Goal: Information Seeking & Learning: Check status

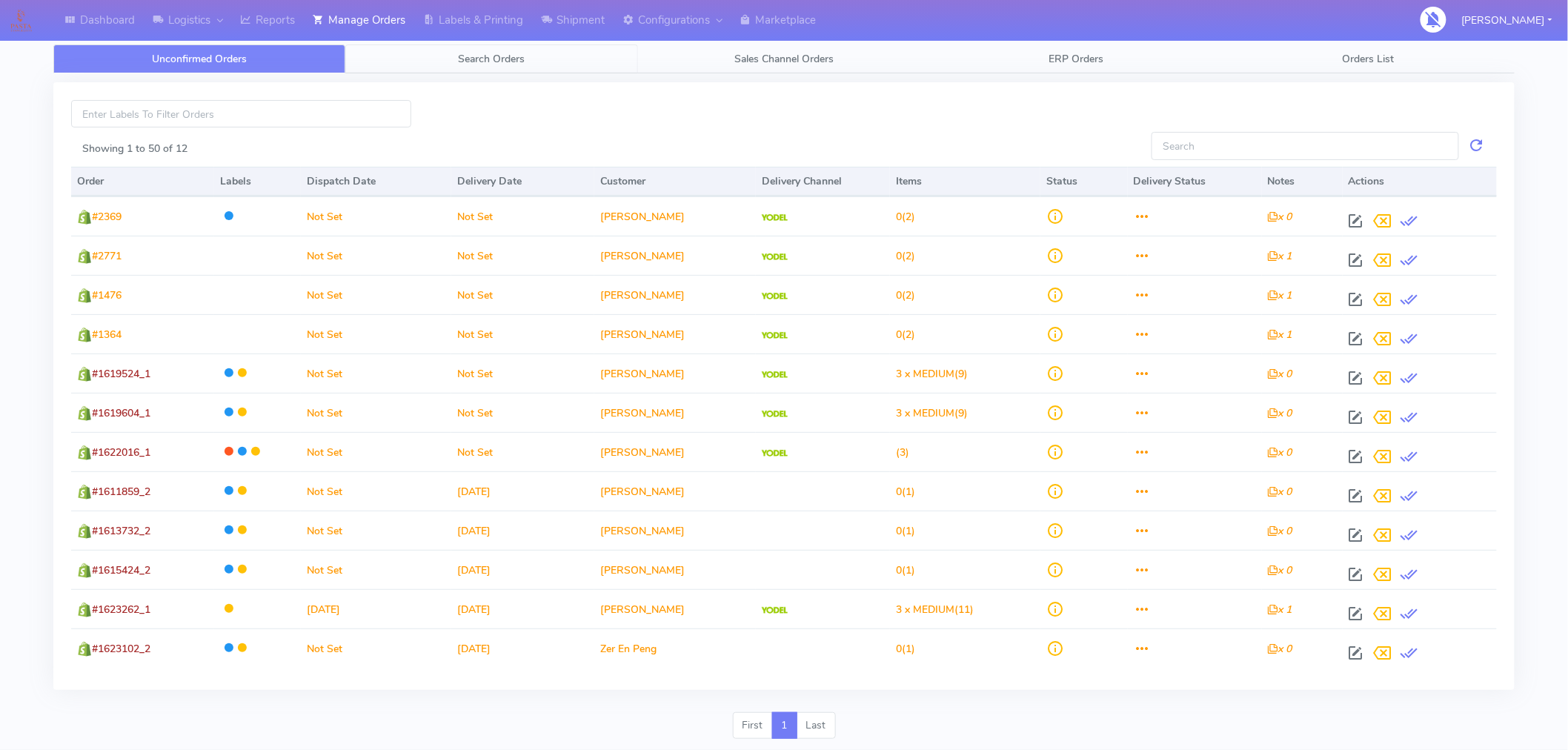
click at [502, 50] on link "Search Orders" at bounding box center [491, 59] width 292 height 29
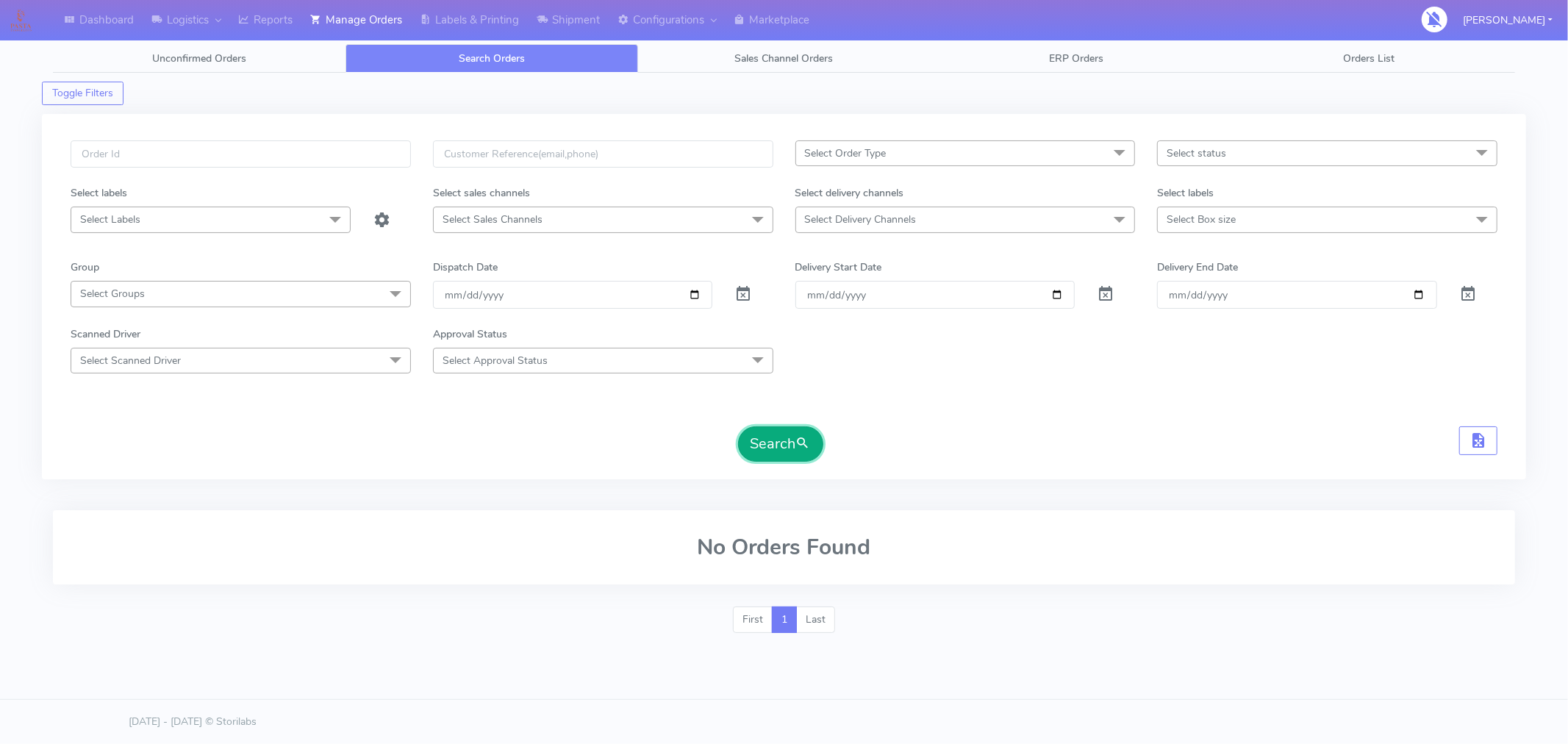
click at [781, 449] on button "Search" at bounding box center [780, 443] width 85 height 35
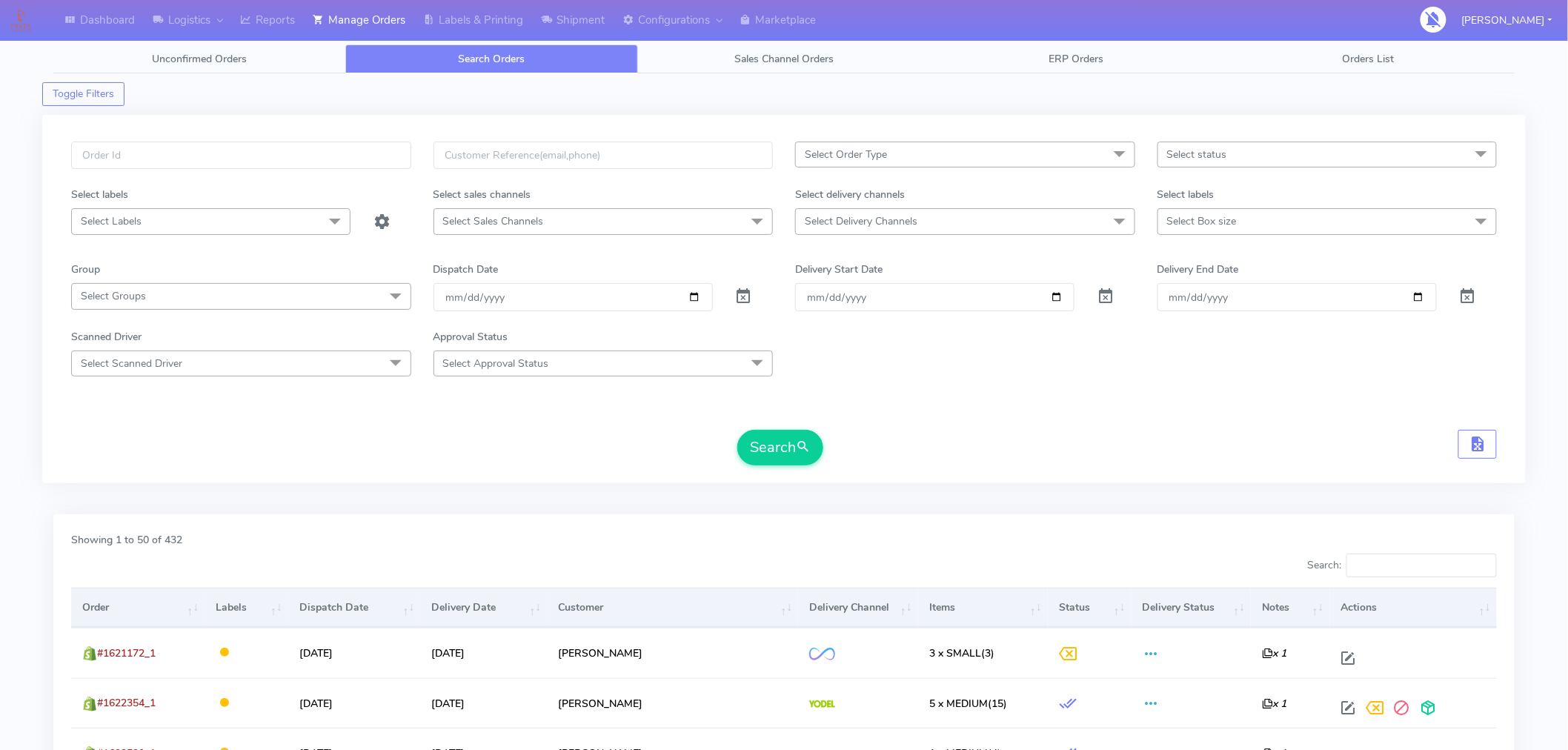
click at [1196, 158] on span "Select status" at bounding box center [1197, 154] width 60 height 14
click at [1206, 277] on div "Confirmed" at bounding box center [1327, 279] width 323 height 16
checkbox input "true"
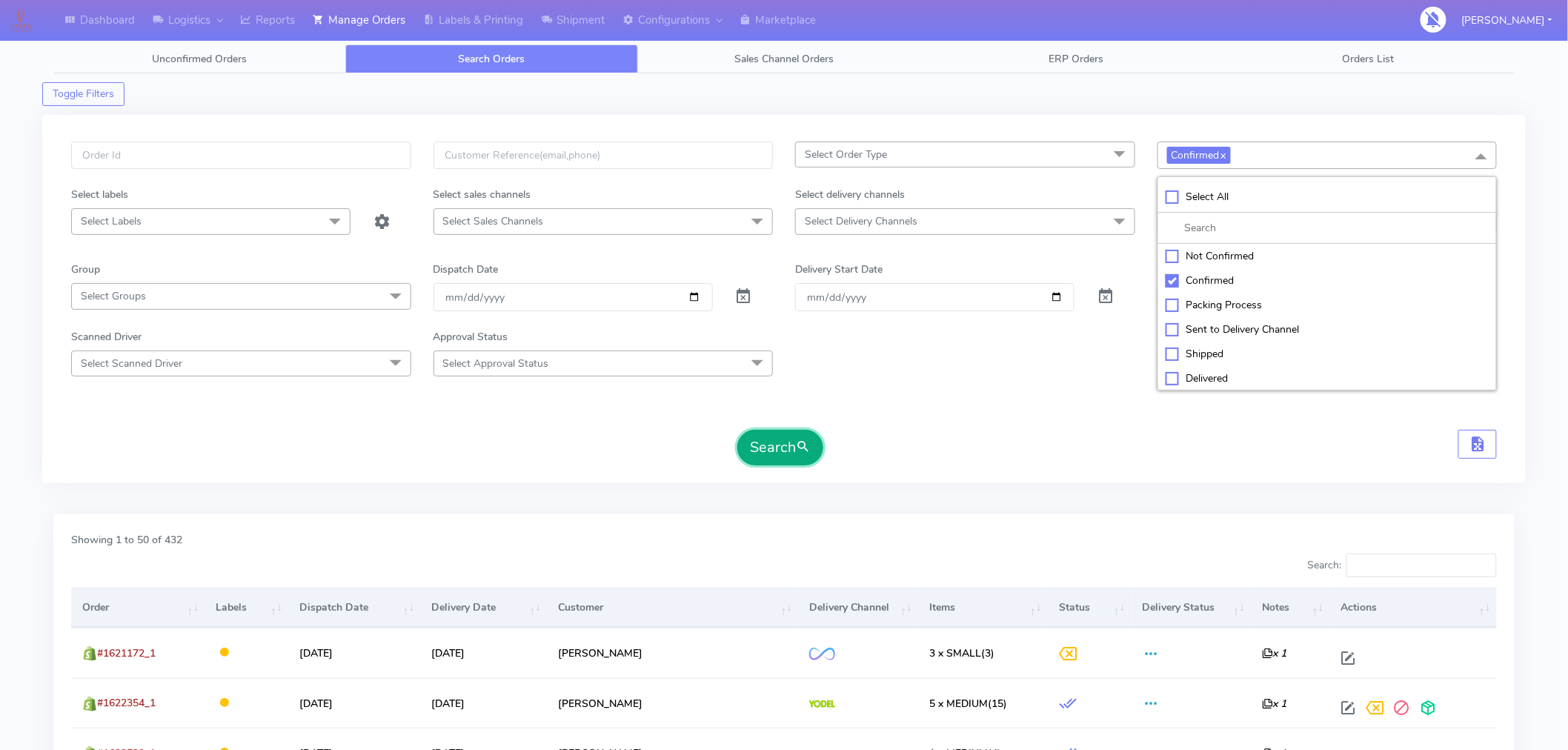
click at [786, 453] on button "Search" at bounding box center [780, 447] width 86 height 36
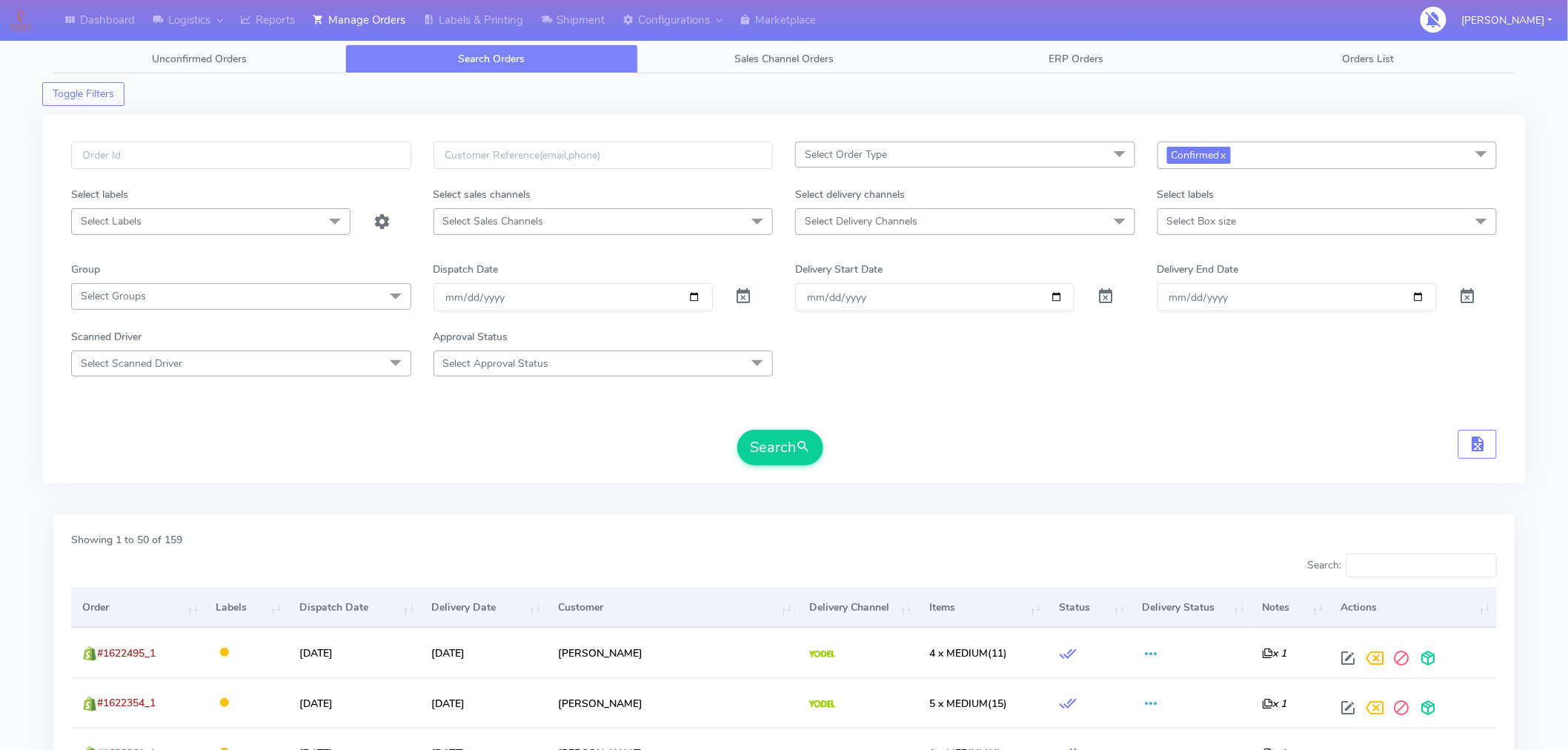
click at [882, 146] on span "Select Order Type" at bounding box center [965, 154] width 340 height 26
click at [833, 253] on div "MEALS" at bounding box center [965, 255] width 323 height 16
checkbox input "true"
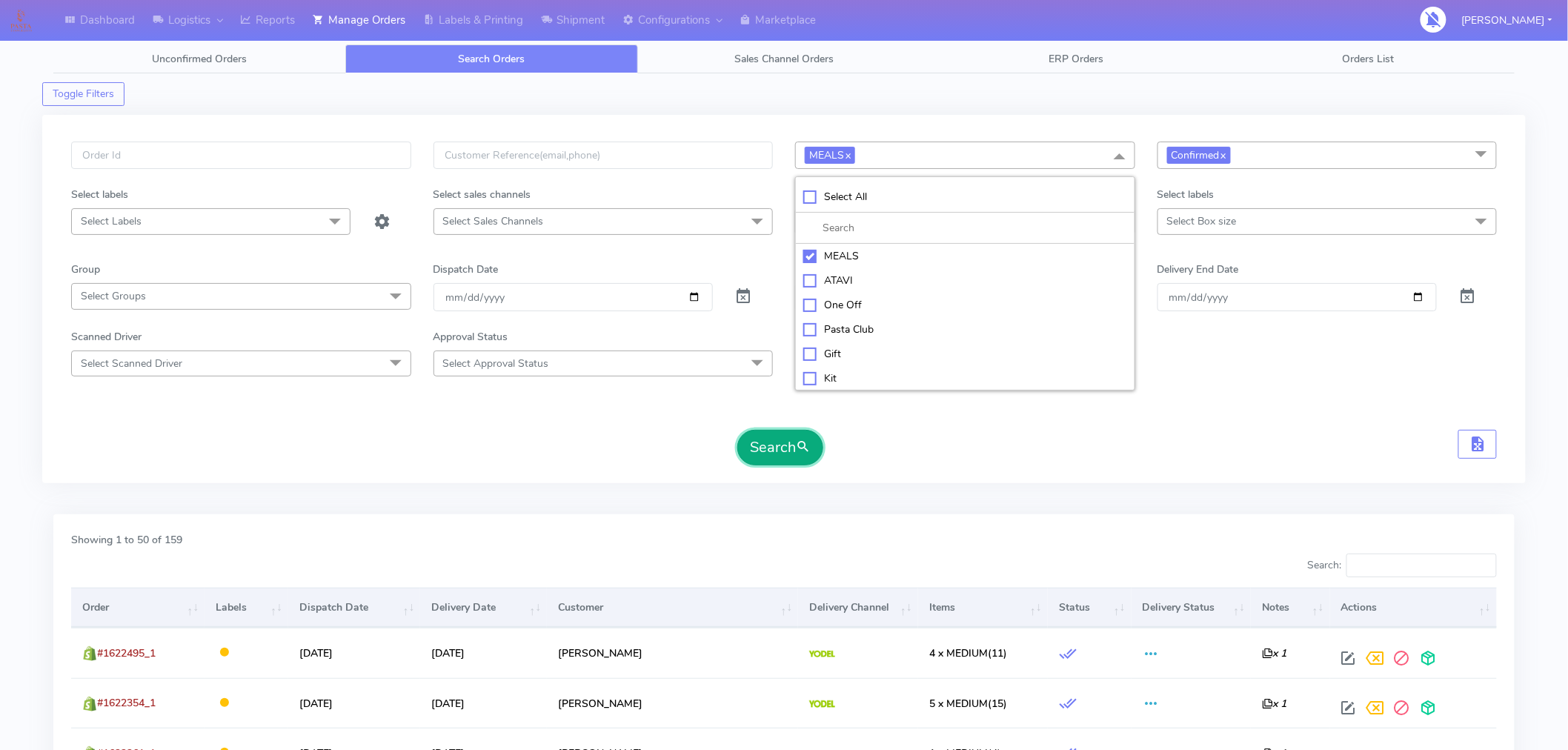
click at [797, 453] on span "submit" at bounding box center [803, 447] width 15 height 20
click at [693, 299] on input "[DATE]" at bounding box center [572, 297] width 279 height 28
click at [765, 465] on button "Search" at bounding box center [780, 447] width 86 height 36
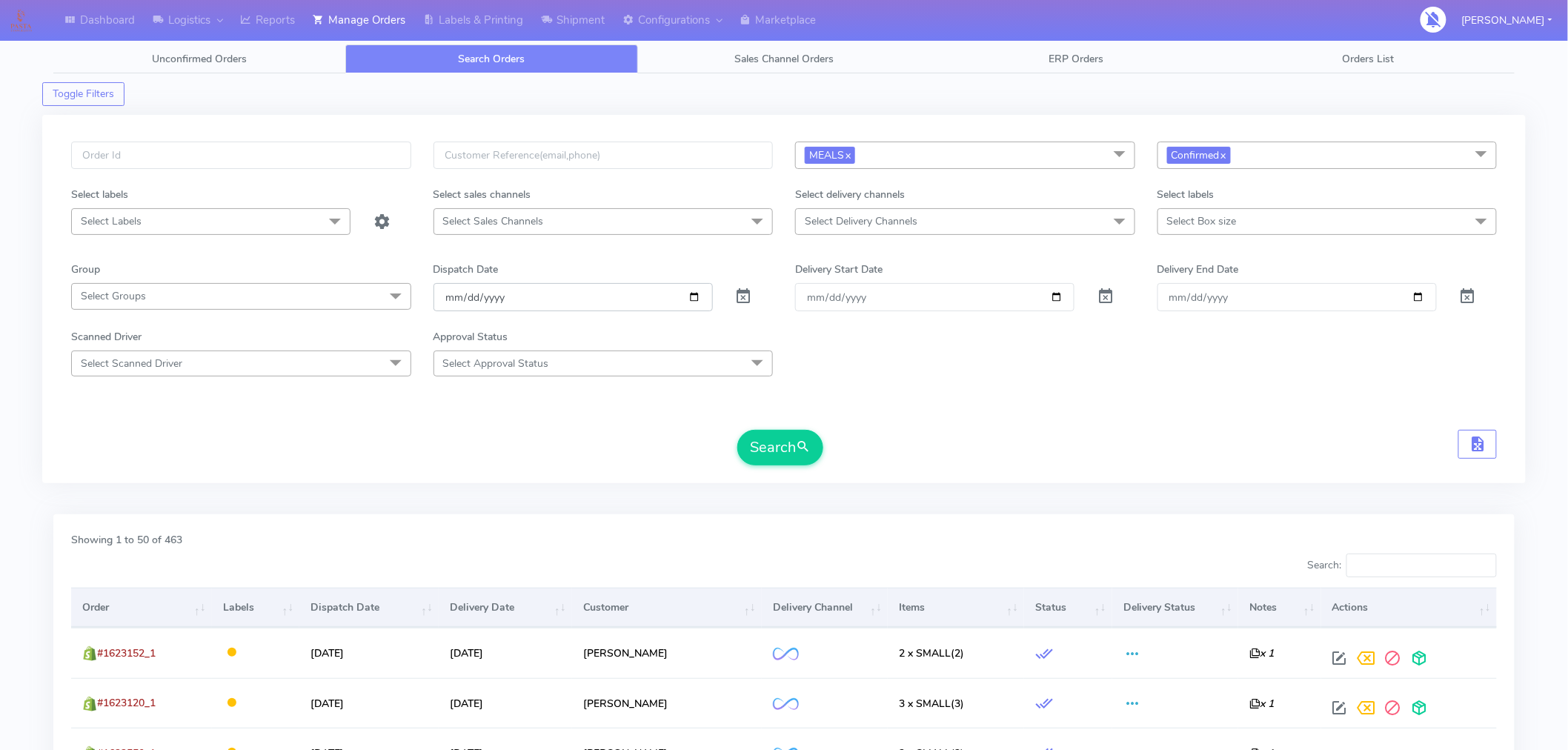
click at [692, 294] on input "[DATE]" at bounding box center [572, 297] width 279 height 28
click at [795, 449] on button "Search" at bounding box center [780, 447] width 86 height 36
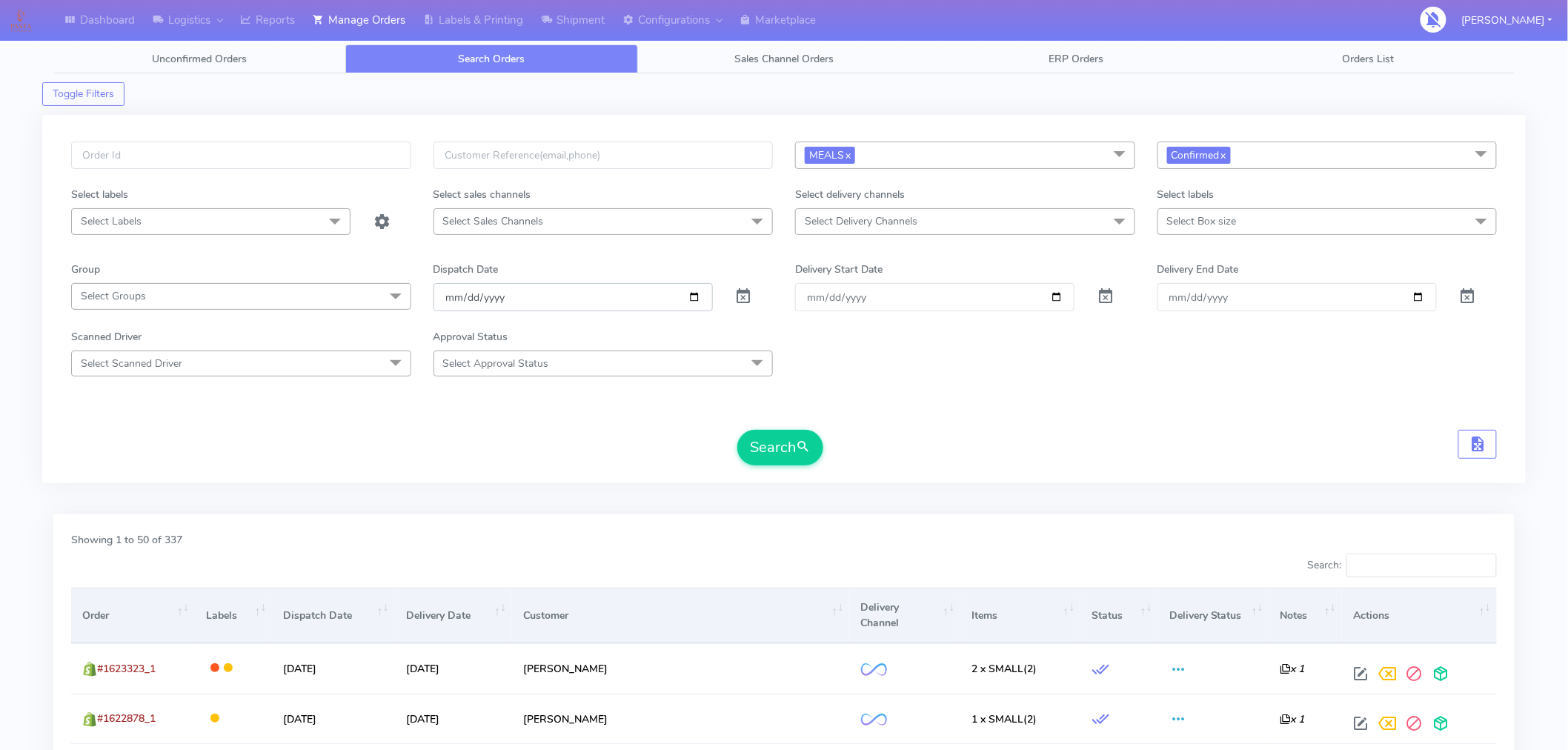
click at [694, 300] on input "[DATE]" at bounding box center [572, 297] width 279 height 28
type input "[DATE]"
click at [766, 453] on button "Search" at bounding box center [780, 447] width 86 height 36
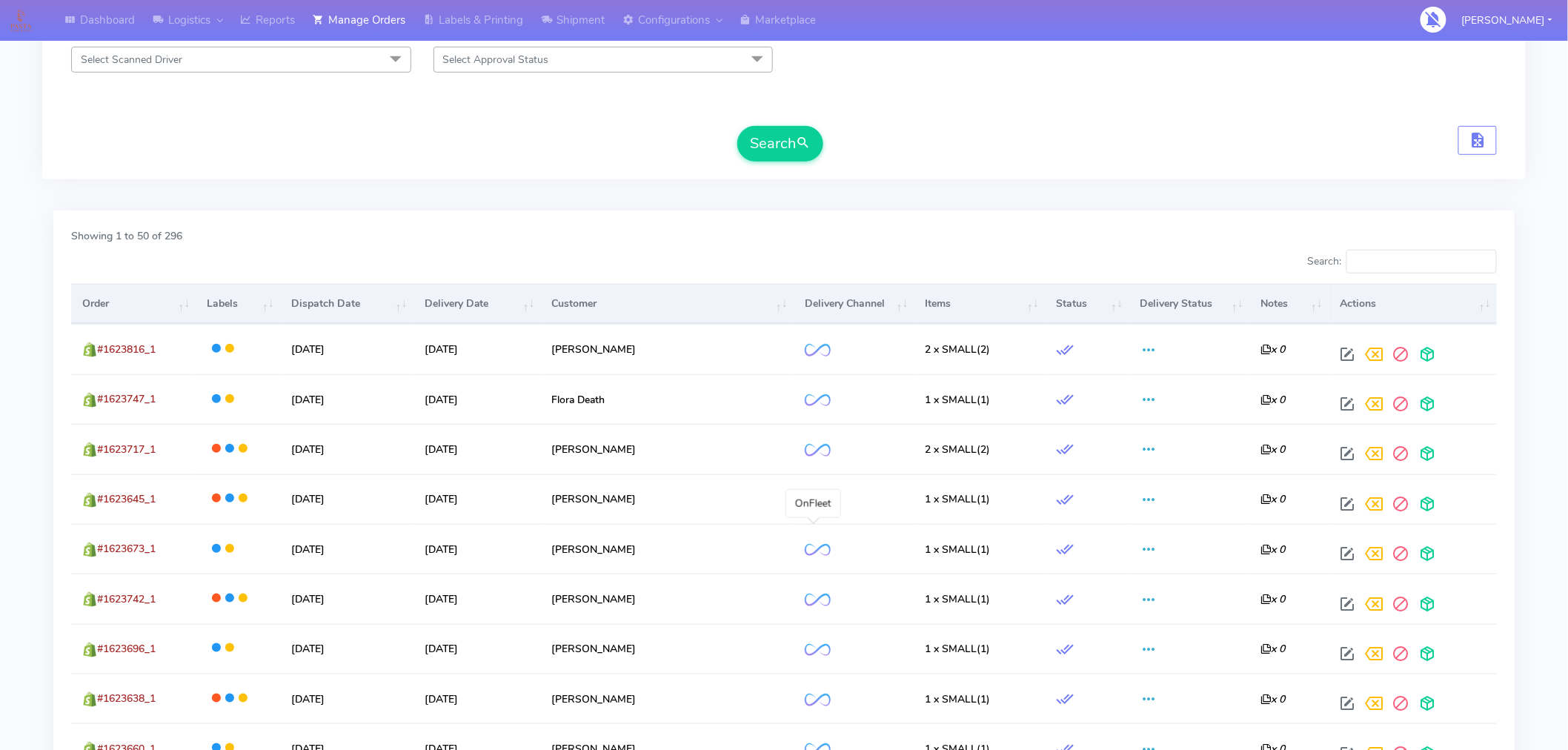
scroll to position [305, 0]
click at [116, 314] on th "Order" at bounding box center [133, 302] width 124 height 40
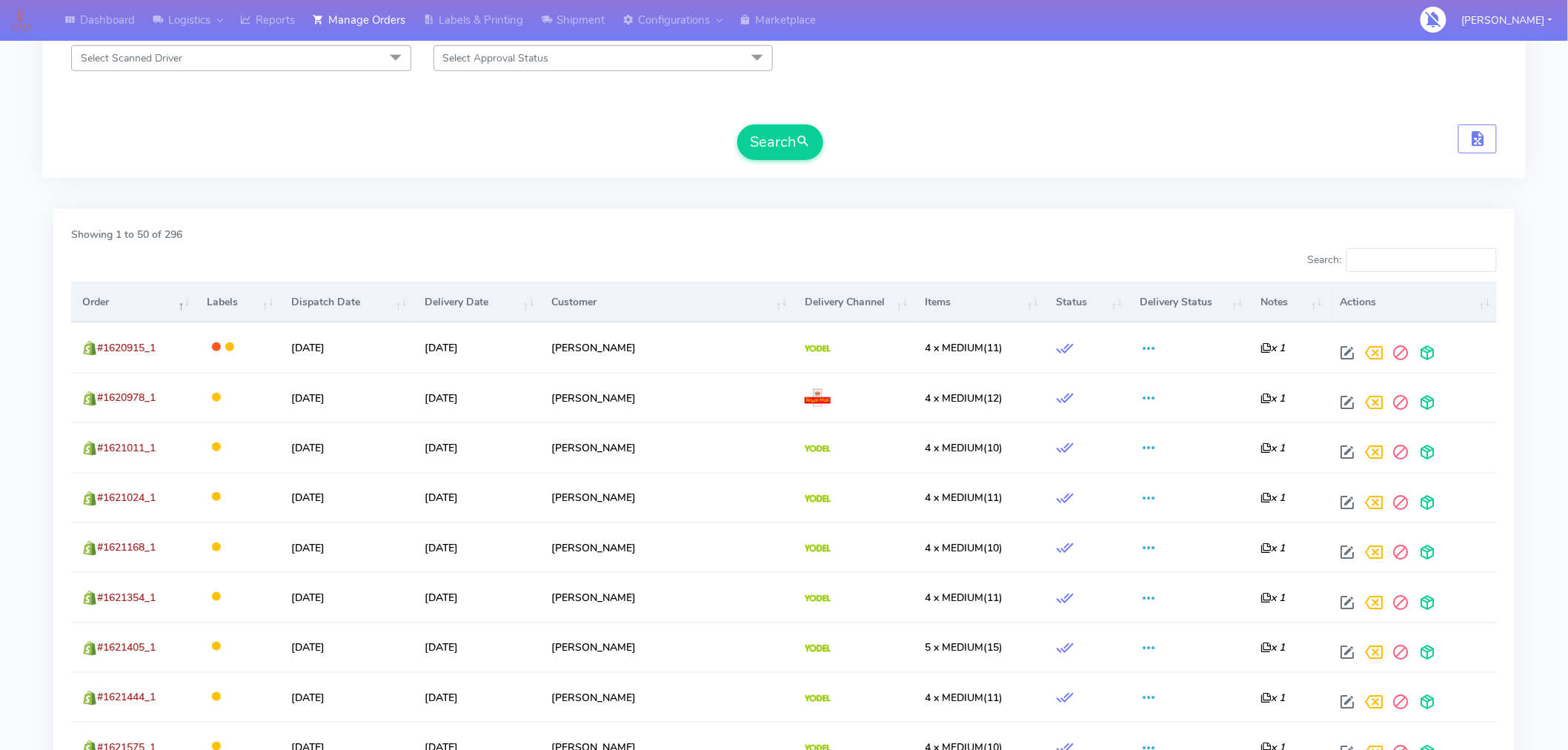
click at [116, 314] on th "Order" at bounding box center [133, 302] width 124 height 40
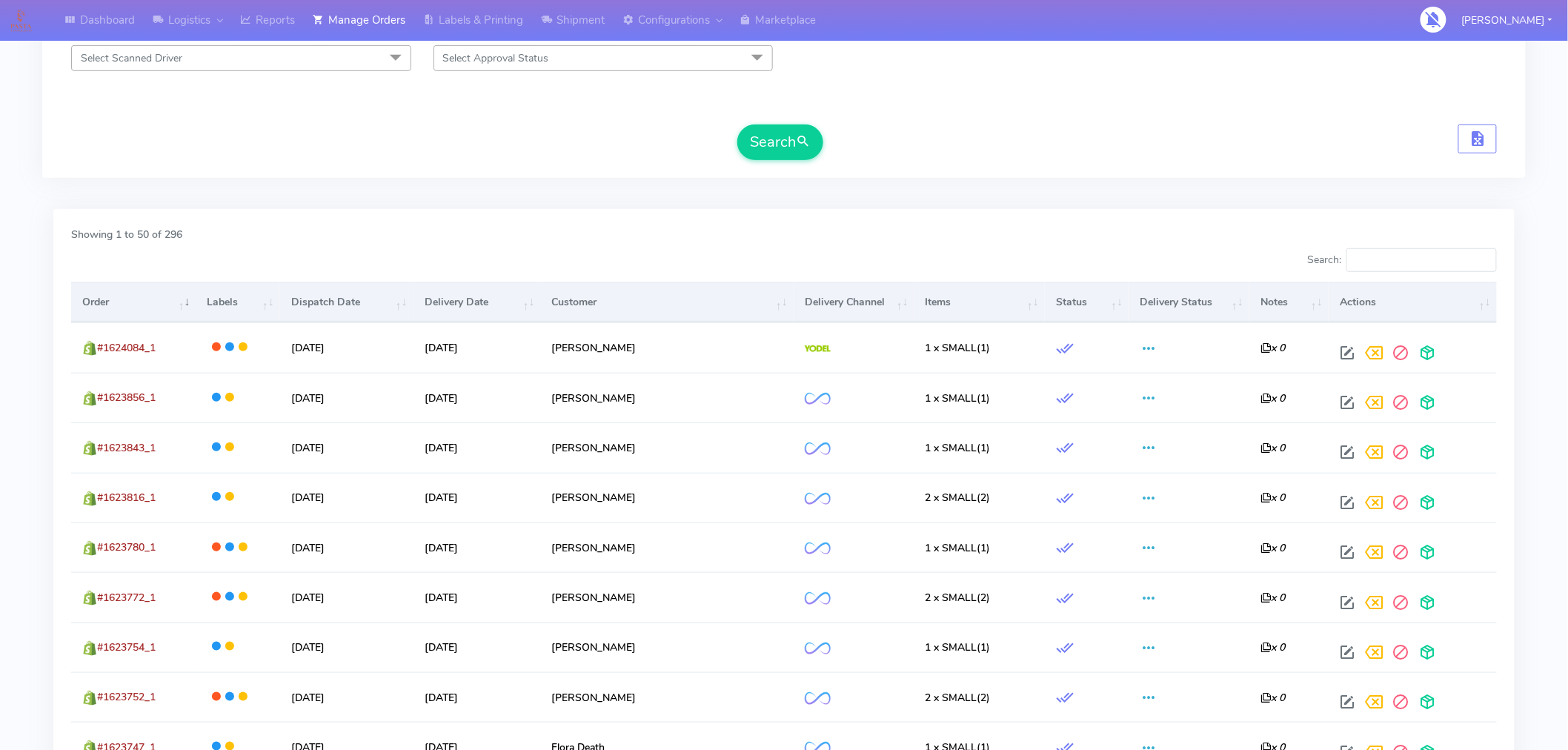
click at [116, 314] on th "Order" at bounding box center [133, 302] width 124 height 40
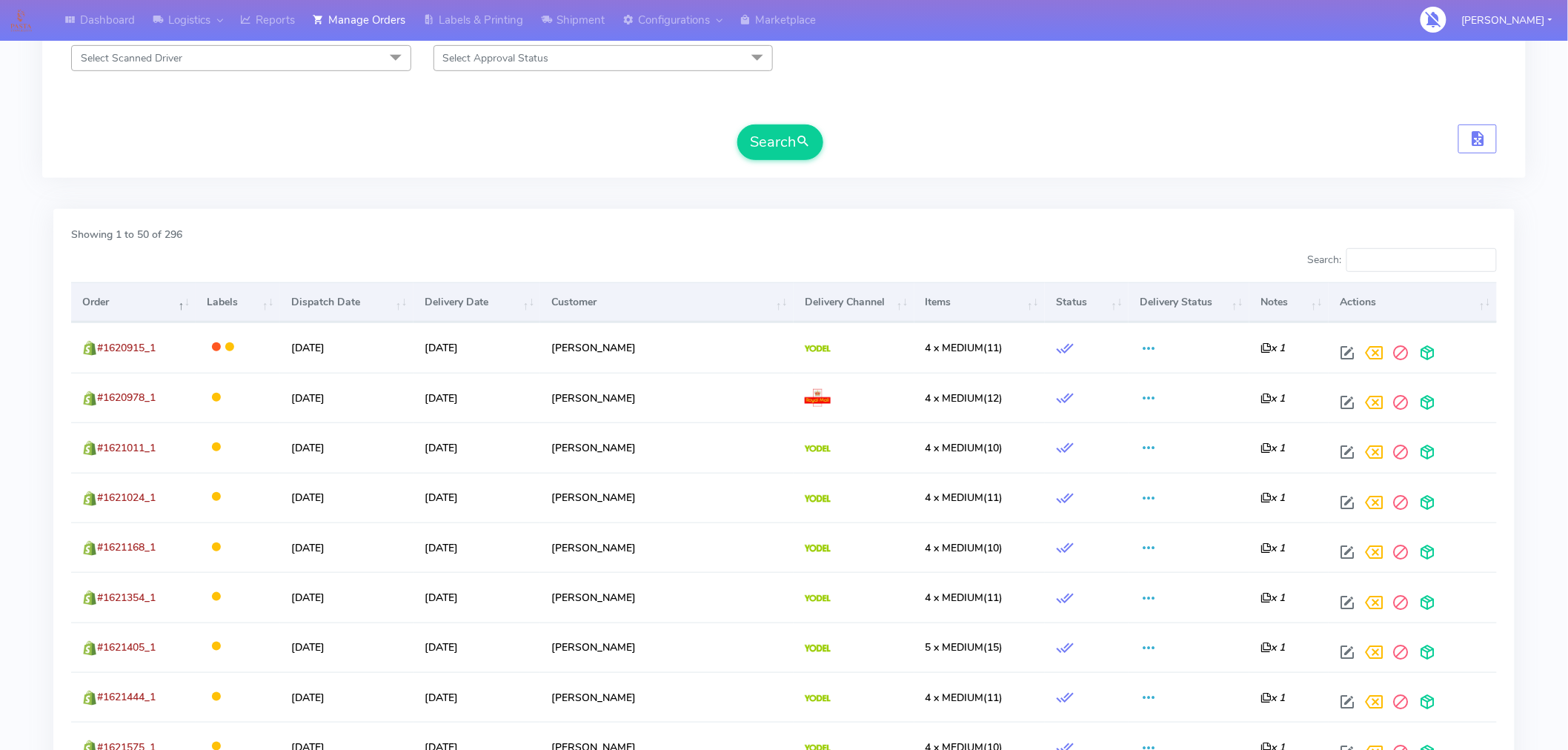
click at [116, 314] on th "Order" at bounding box center [133, 302] width 124 height 40
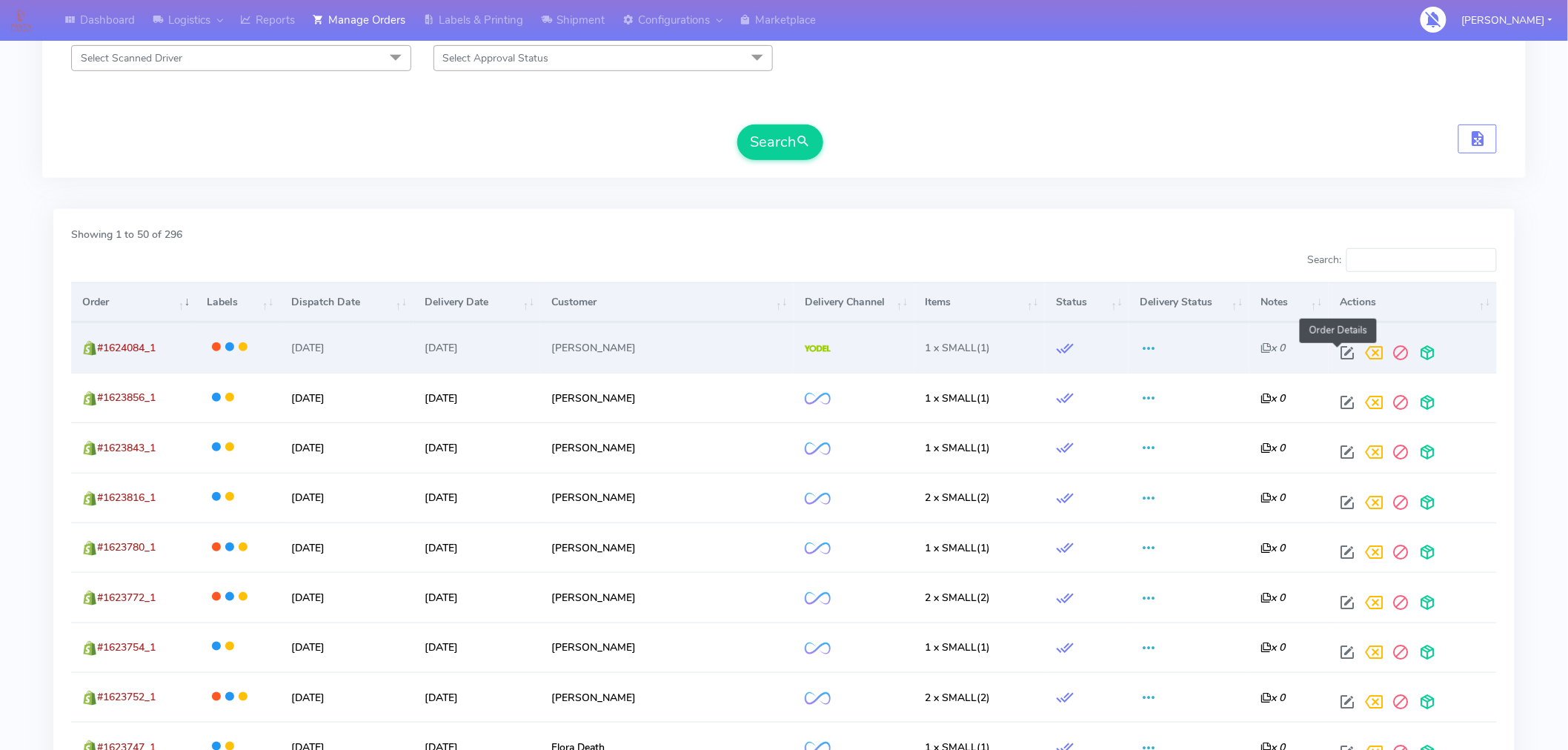
click at [1336, 354] on span at bounding box center [1347, 356] width 27 height 14
select select "5"
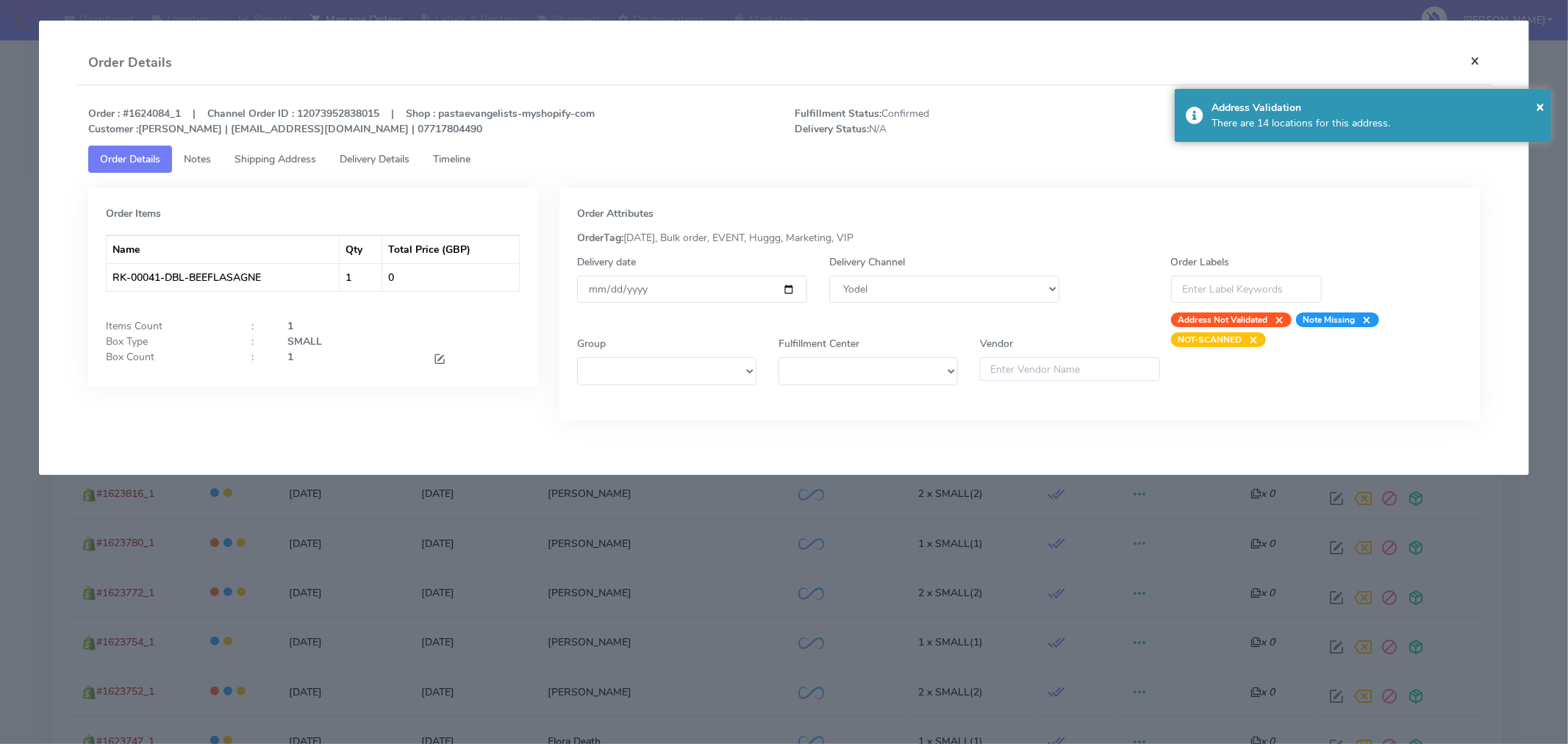
click at [1479, 71] on button "×" at bounding box center [1475, 60] width 33 height 39
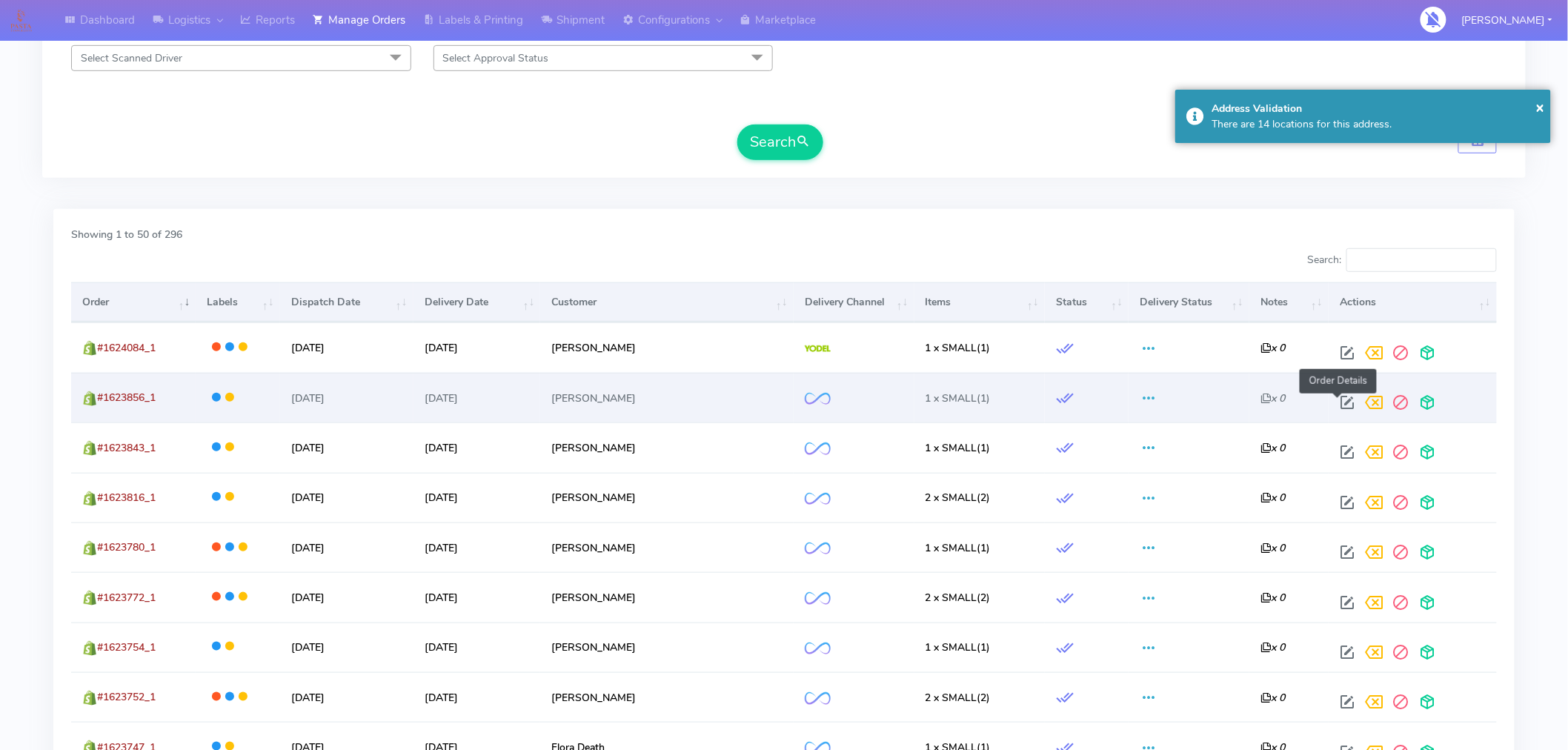
click at [1337, 403] on span at bounding box center [1347, 406] width 27 height 14
select select "2"
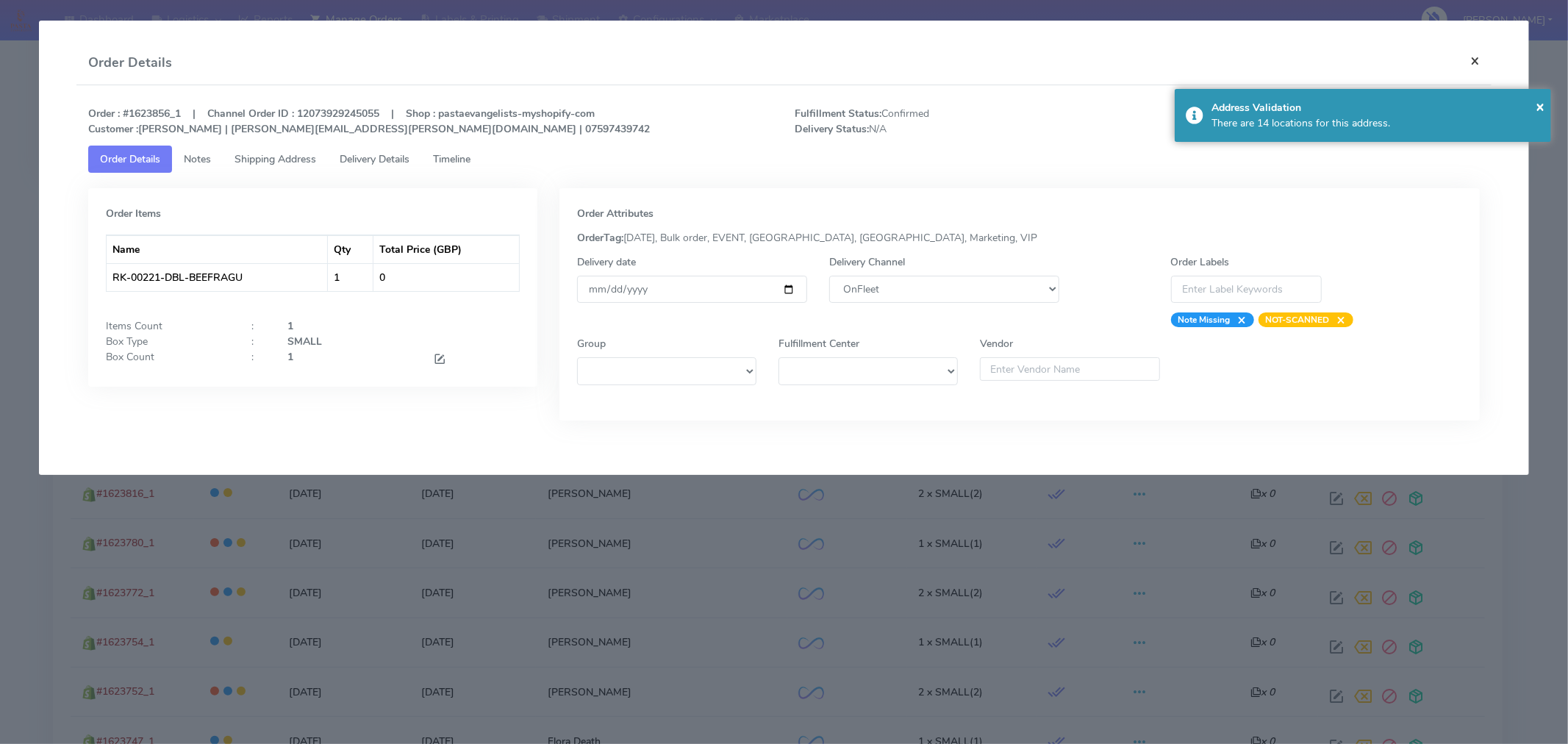
click at [1474, 53] on button "×" at bounding box center [1475, 60] width 33 height 39
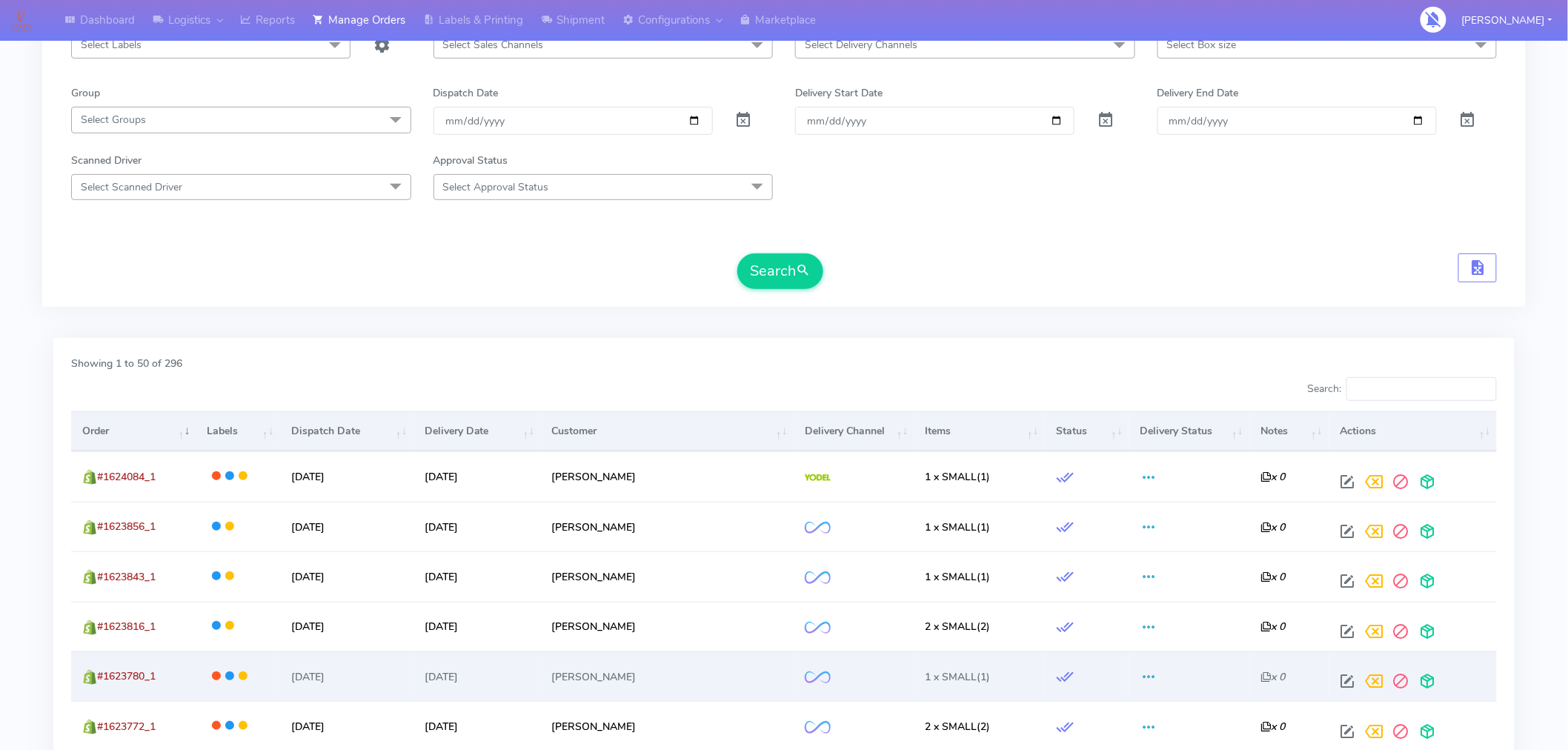
scroll to position [0, 0]
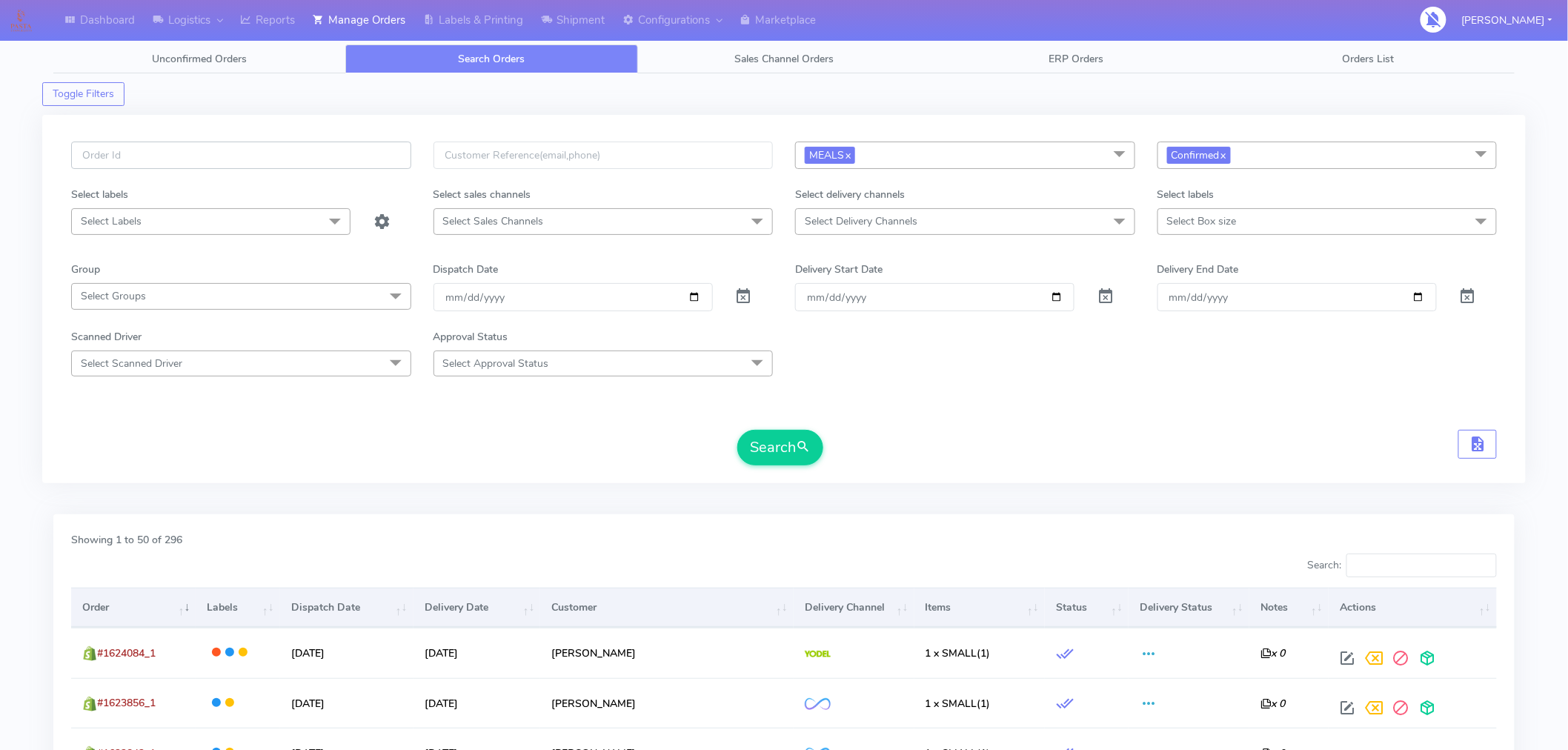
click at [342, 151] on input "text" at bounding box center [241, 155] width 340 height 28
paste input "#1624046"
type input "#1624046"
click at [782, 448] on button "Search" at bounding box center [780, 447] width 86 height 36
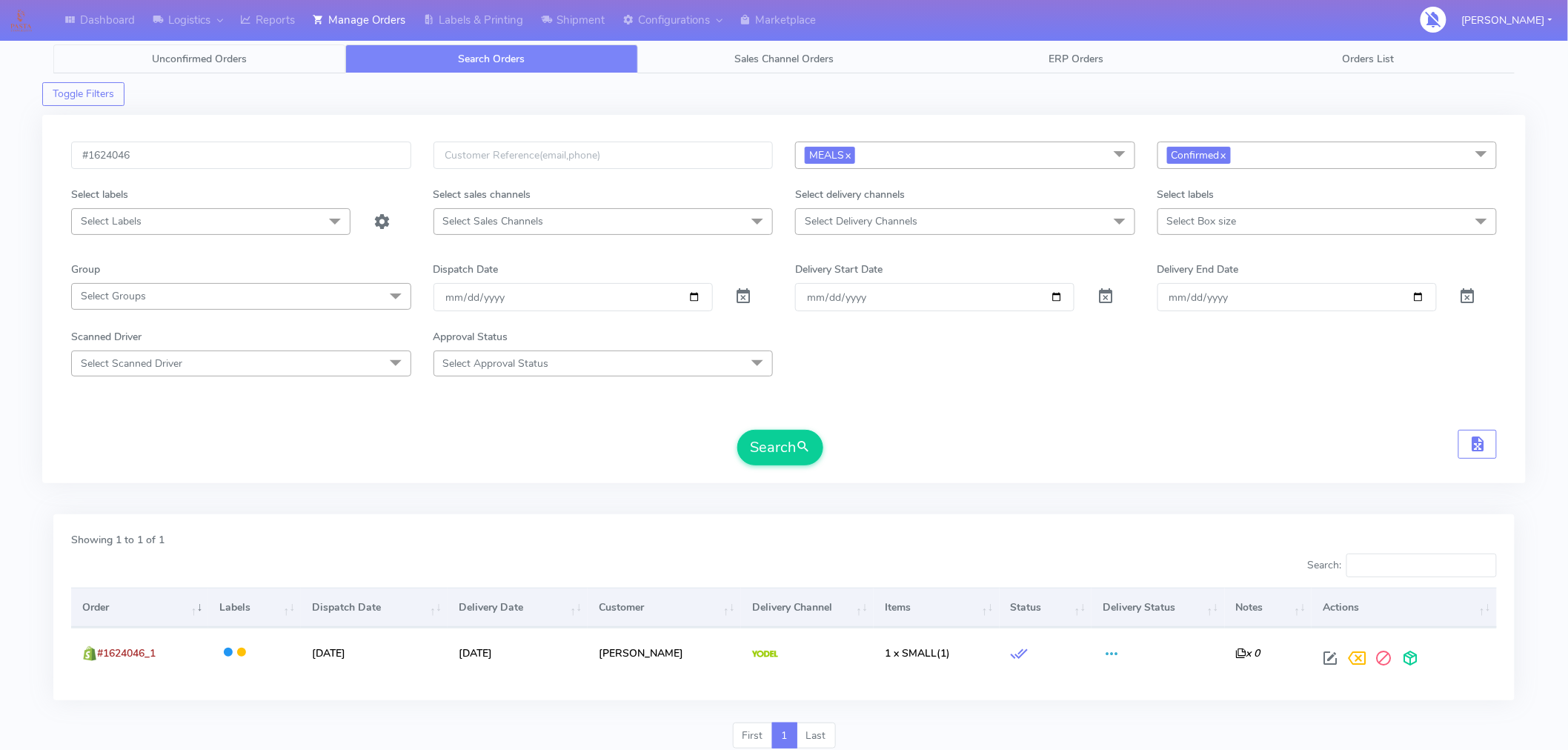
click at [208, 60] on span "Unconfirmed Orders" at bounding box center [199, 59] width 95 height 14
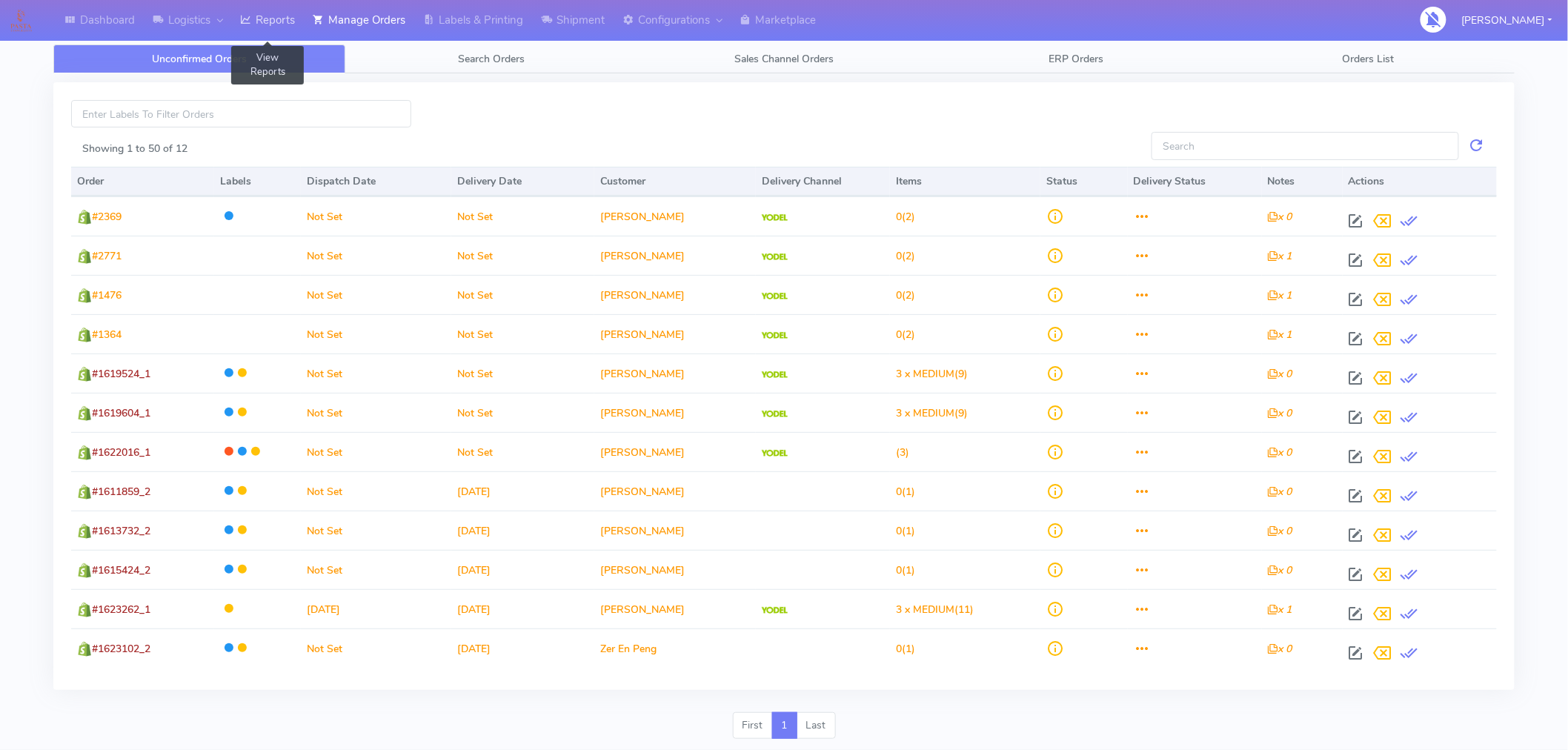
click at [266, 23] on link "Reports" at bounding box center [267, 21] width 73 height 41
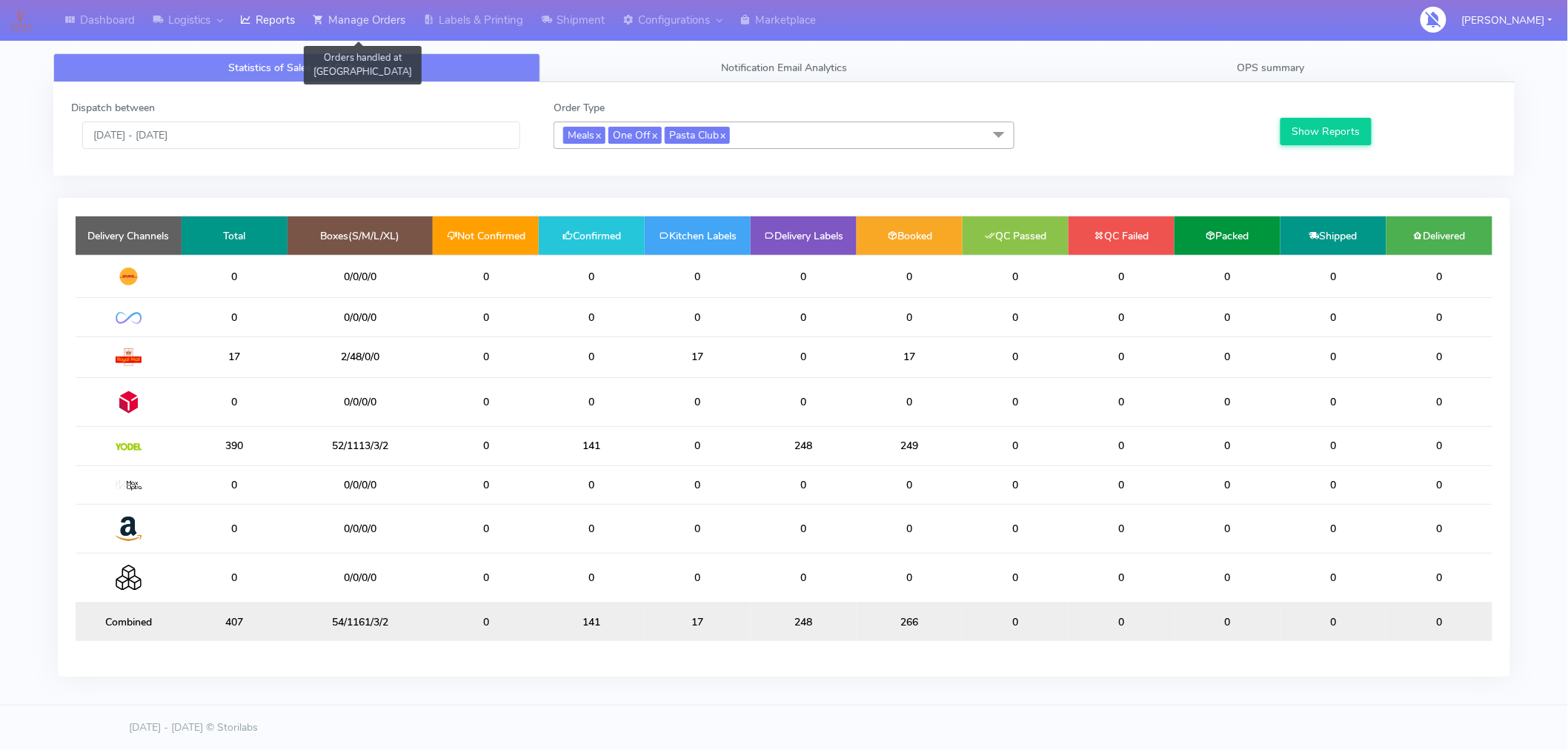
click at [376, 32] on link "Manage Orders" at bounding box center [359, 21] width 111 height 41
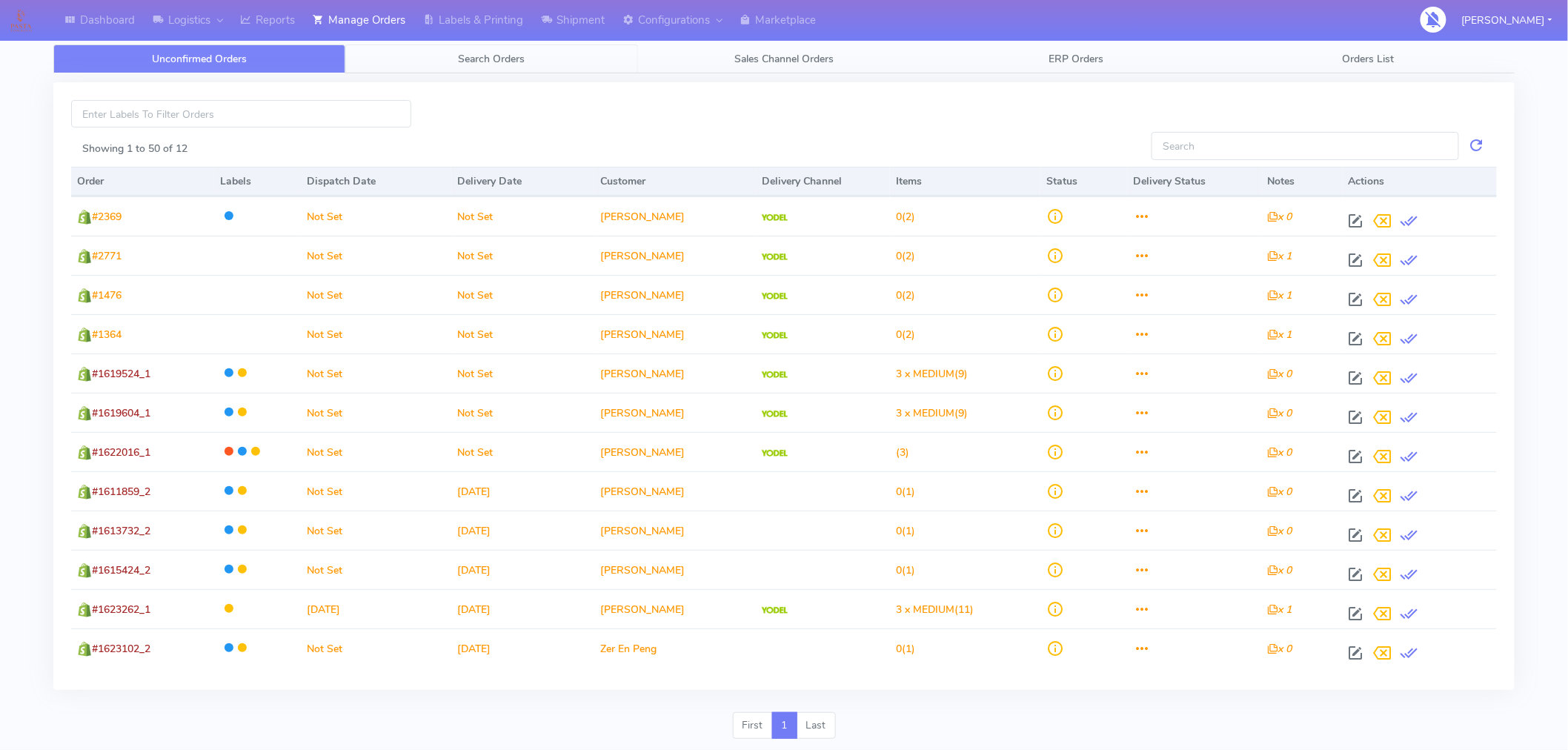
click at [497, 49] on link "Search Orders" at bounding box center [491, 59] width 292 height 29
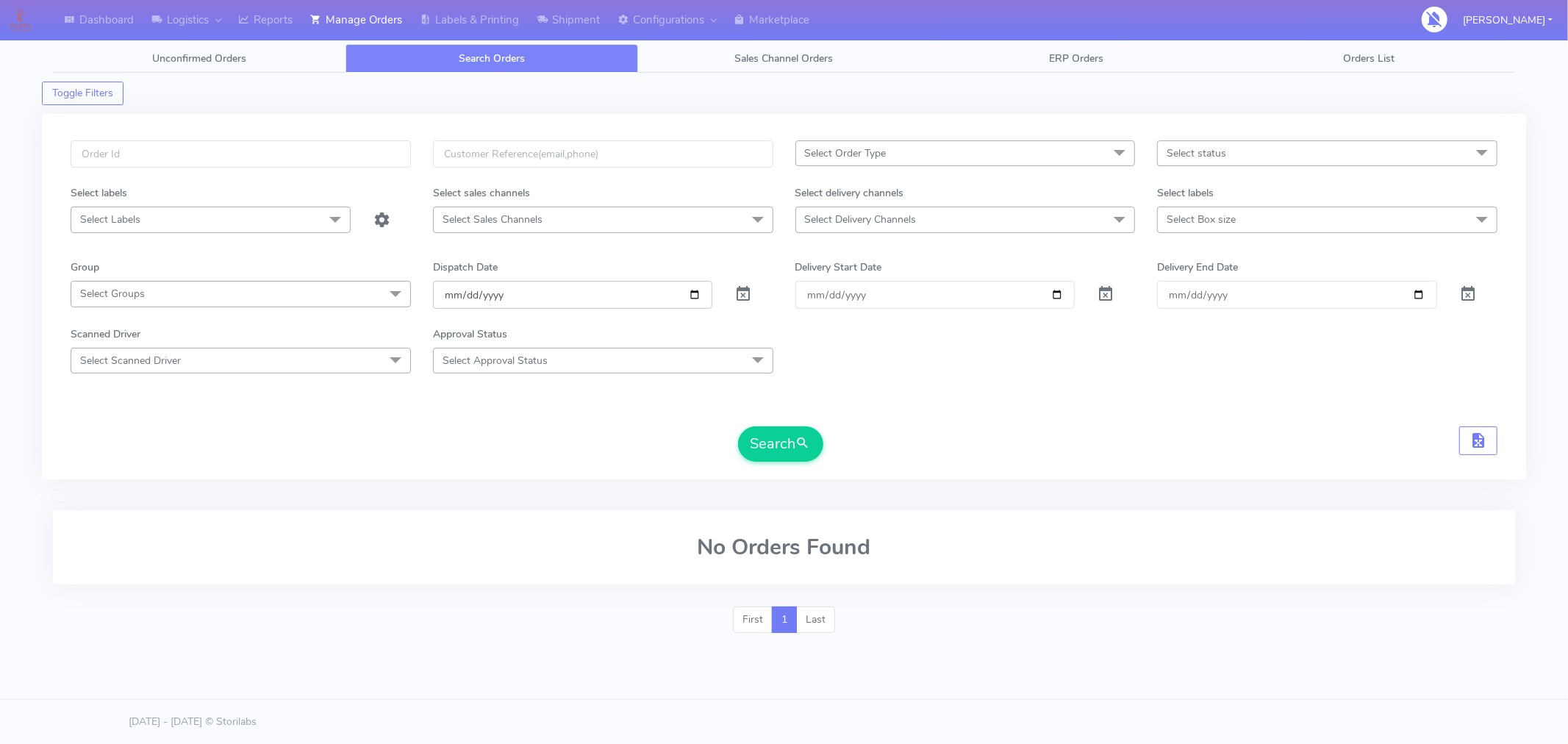
click at [697, 297] on input "[DATE]" at bounding box center [573, 294] width 280 height 27
type input "[DATE]"
click at [799, 450] on span "submit" at bounding box center [803, 443] width 15 height 20
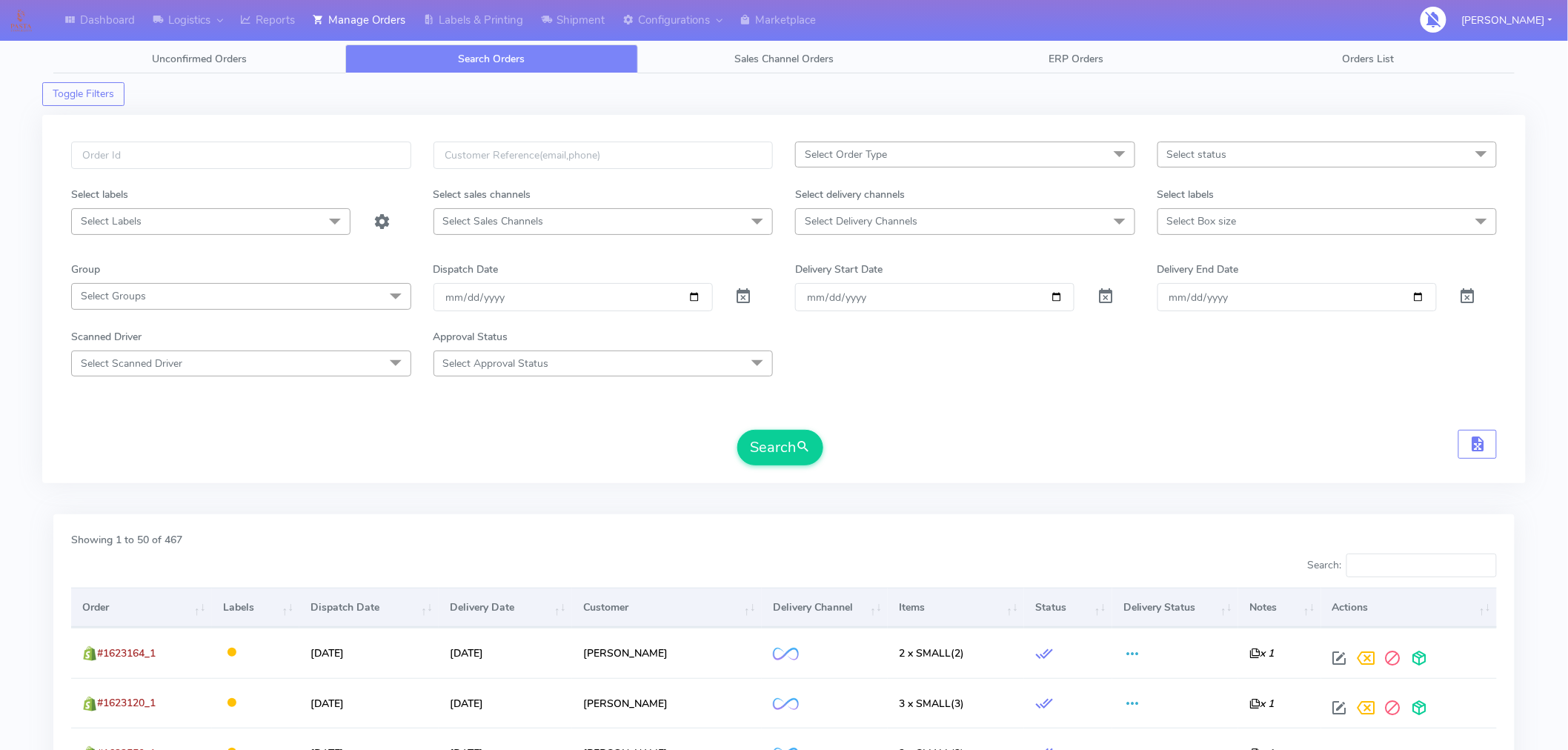
click at [961, 218] on span "Select Delivery Channels" at bounding box center [965, 221] width 340 height 26
click at [891, 160] on span "Select Order Type" at bounding box center [965, 154] width 340 height 26
click at [833, 249] on div "MEALS" at bounding box center [965, 255] width 323 height 16
checkbox input "true"
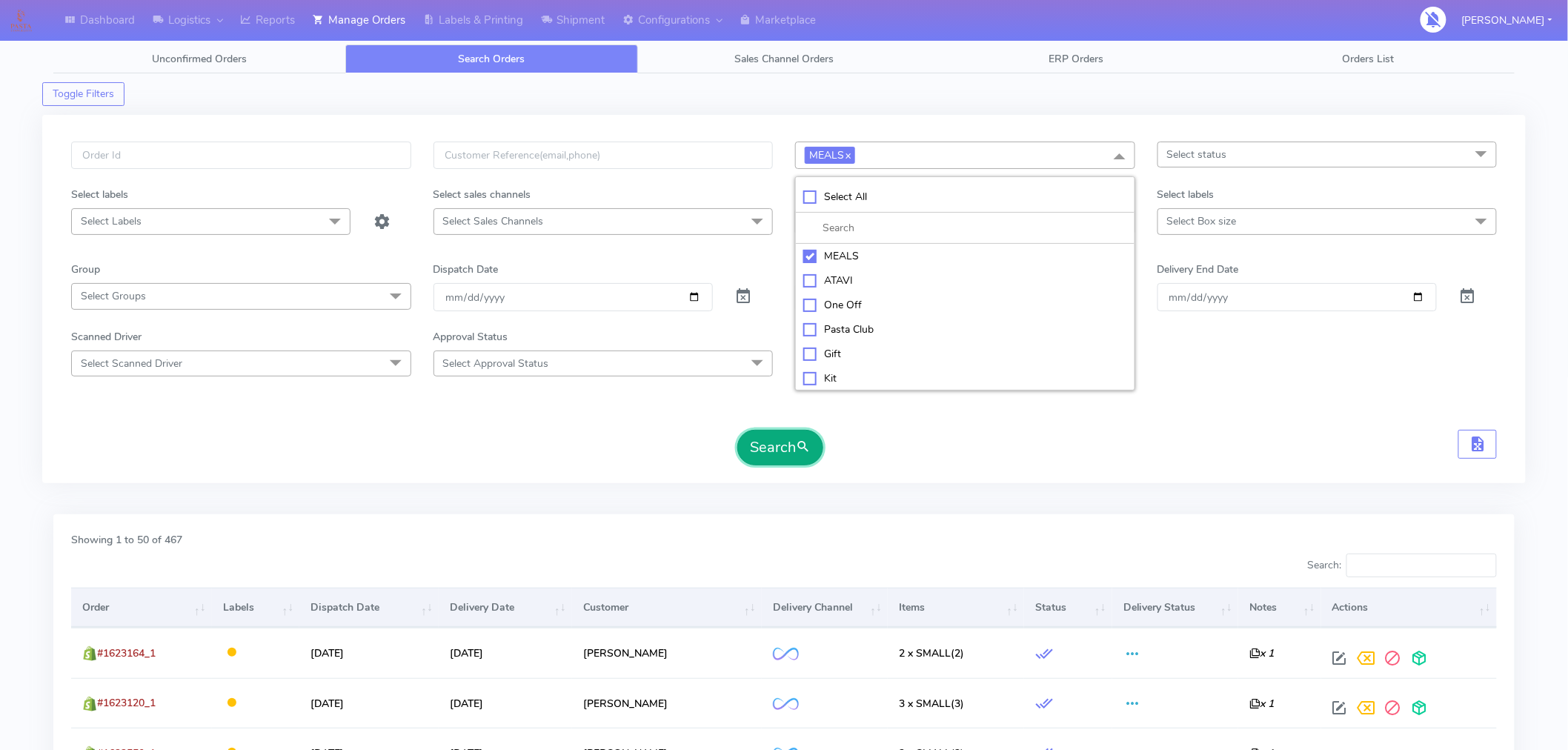
click at [790, 434] on button "Search" at bounding box center [780, 447] width 86 height 36
click at [693, 295] on input "[DATE]" at bounding box center [572, 297] width 279 height 28
click at [774, 447] on button "Search" at bounding box center [780, 447] width 86 height 36
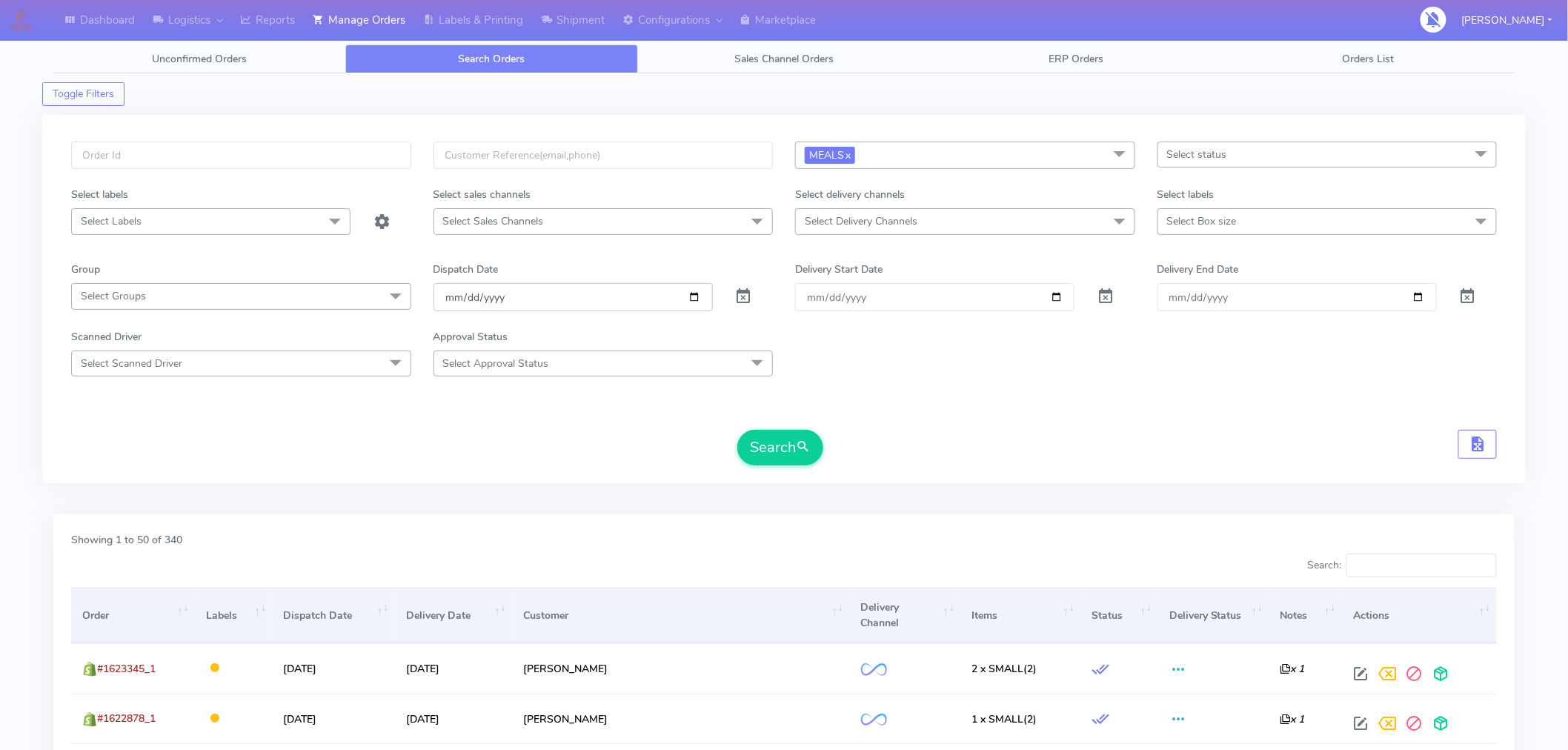
click at [689, 297] on input "[DATE]" at bounding box center [572, 297] width 279 height 28
click at [1017, 462] on div "Search" at bounding box center [784, 447] width 1426 height 36
click at [695, 297] on input "[DATE]" at bounding box center [572, 297] width 279 height 28
click at [789, 458] on button "Search" at bounding box center [780, 447] width 86 height 36
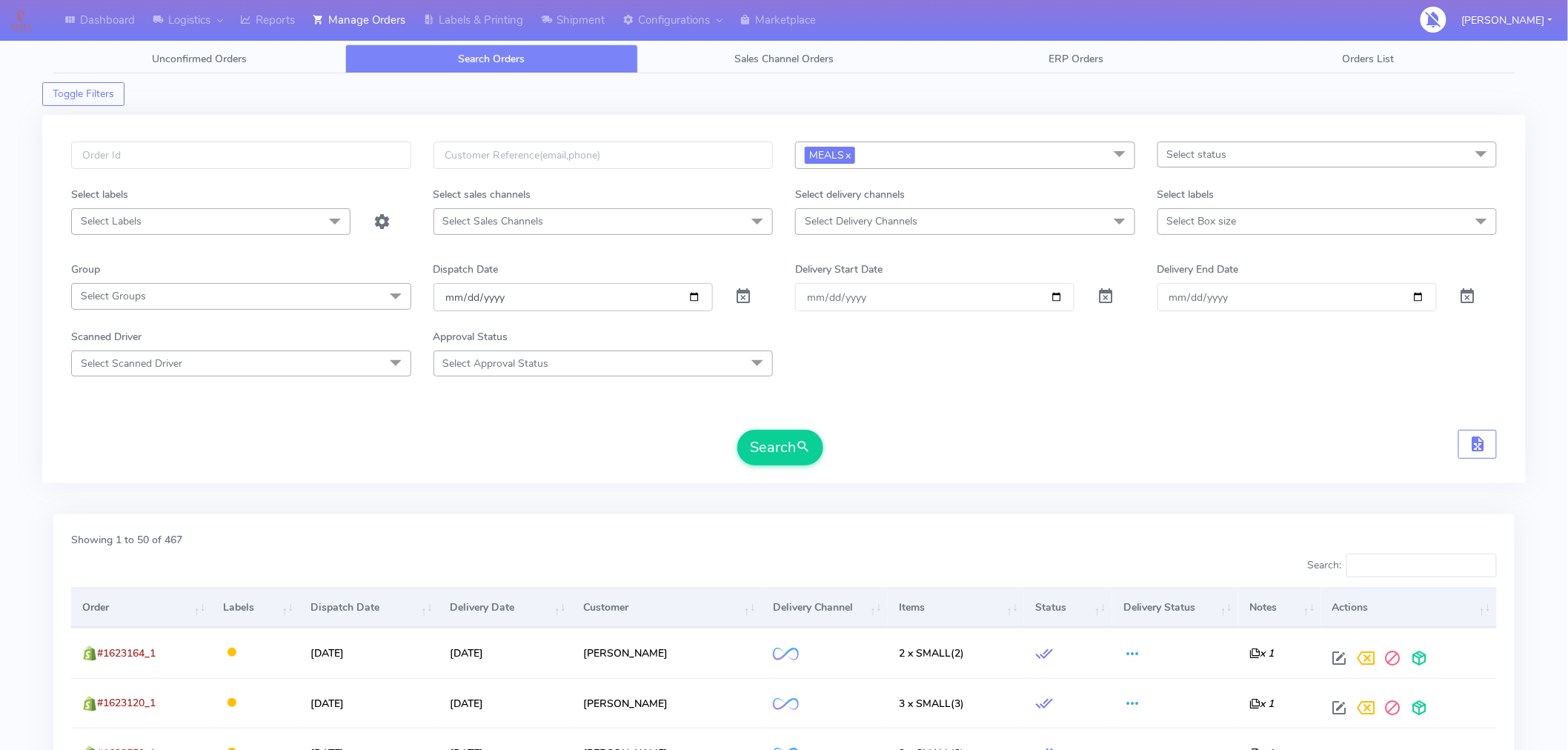
click at [695, 302] on input "[DATE]" at bounding box center [572, 297] width 279 height 28
click at [776, 442] on button "Search" at bounding box center [780, 447] width 86 height 36
click at [695, 305] on input "[DATE]" at bounding box center [572, 297] width 279 height 28
click at [695, 299] on input "[DATE]" at bounding box center [572, 297] width 279 height 28
click at [782, 449] on button "Search" at bounding box center [780, 447] width 86 height 36
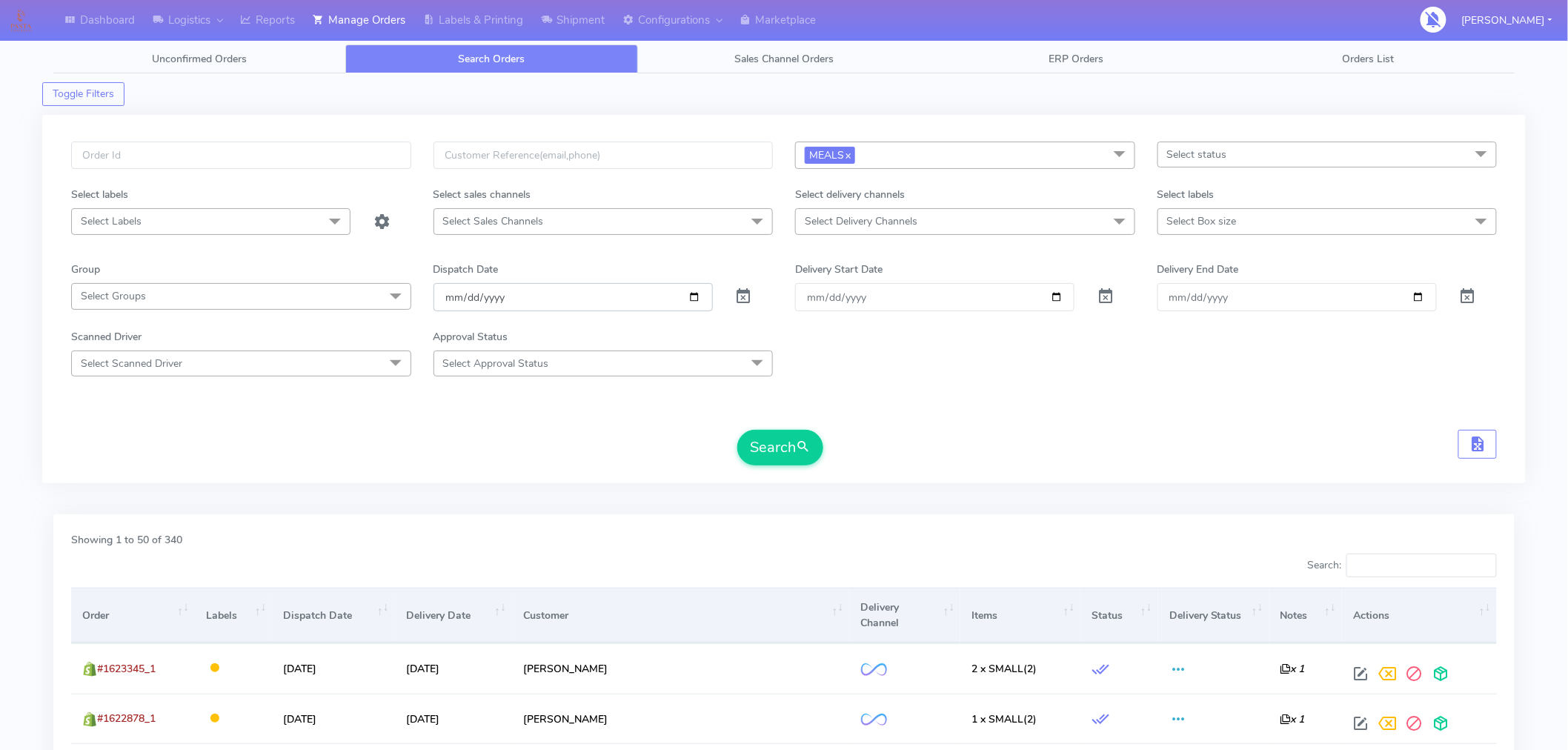
click at [691, 295] on input "[DATE]" at bounding box center [572, 297] width 279 height 28
type input "[DATE]"
click at [785, 460] on button "Search" at bounding box center [780, 447] width 86 height 36
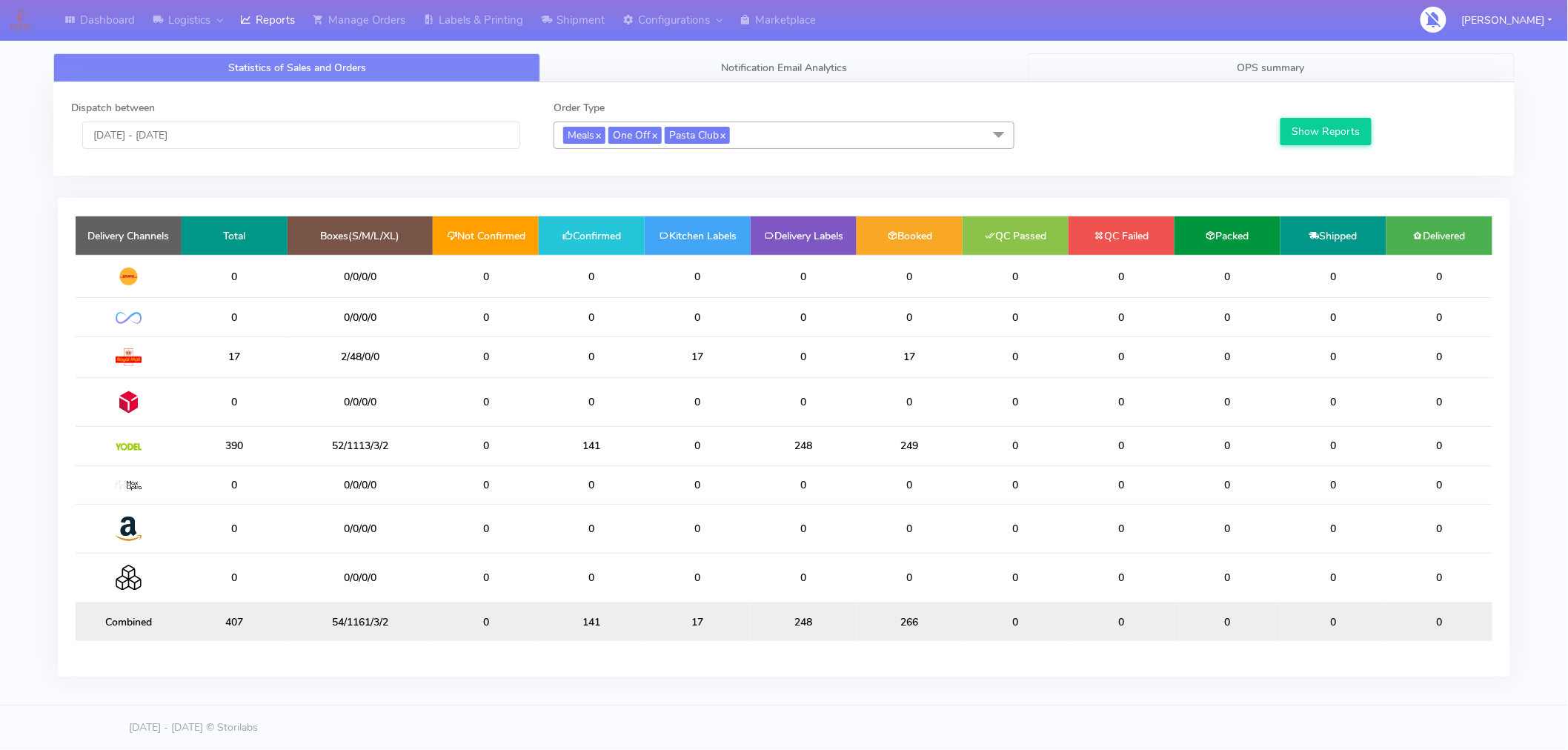
click at [1265, 53] on link "OPS summary" at bounding box center [1271, 67] width 487 height 29
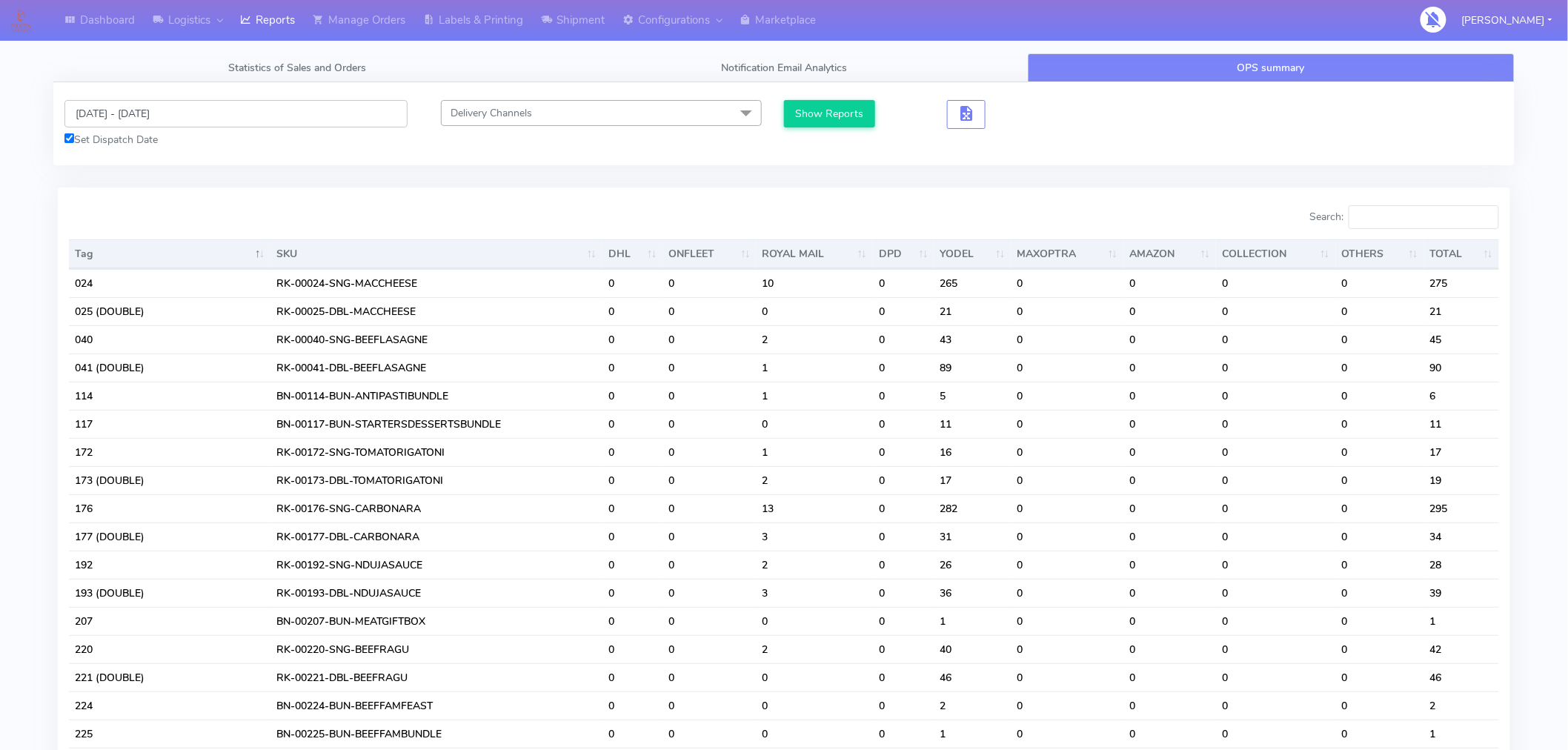
click at [183, 115] on input "[DATE] - [DATE]" at bounding box center [236, 113] width 343 height 28
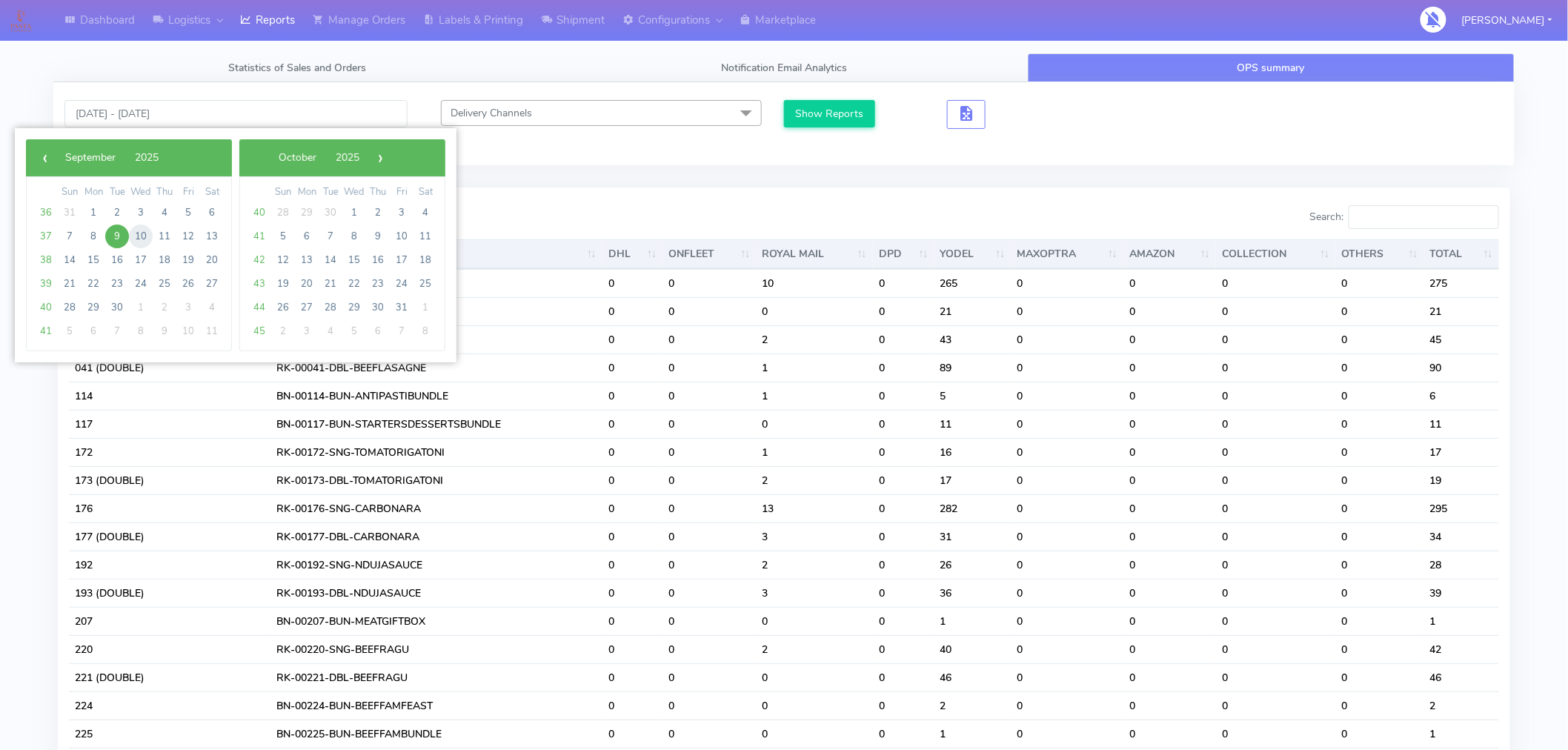
click at [147, 240] on span "10" at bounding box center [141, 237] width 24 height 24
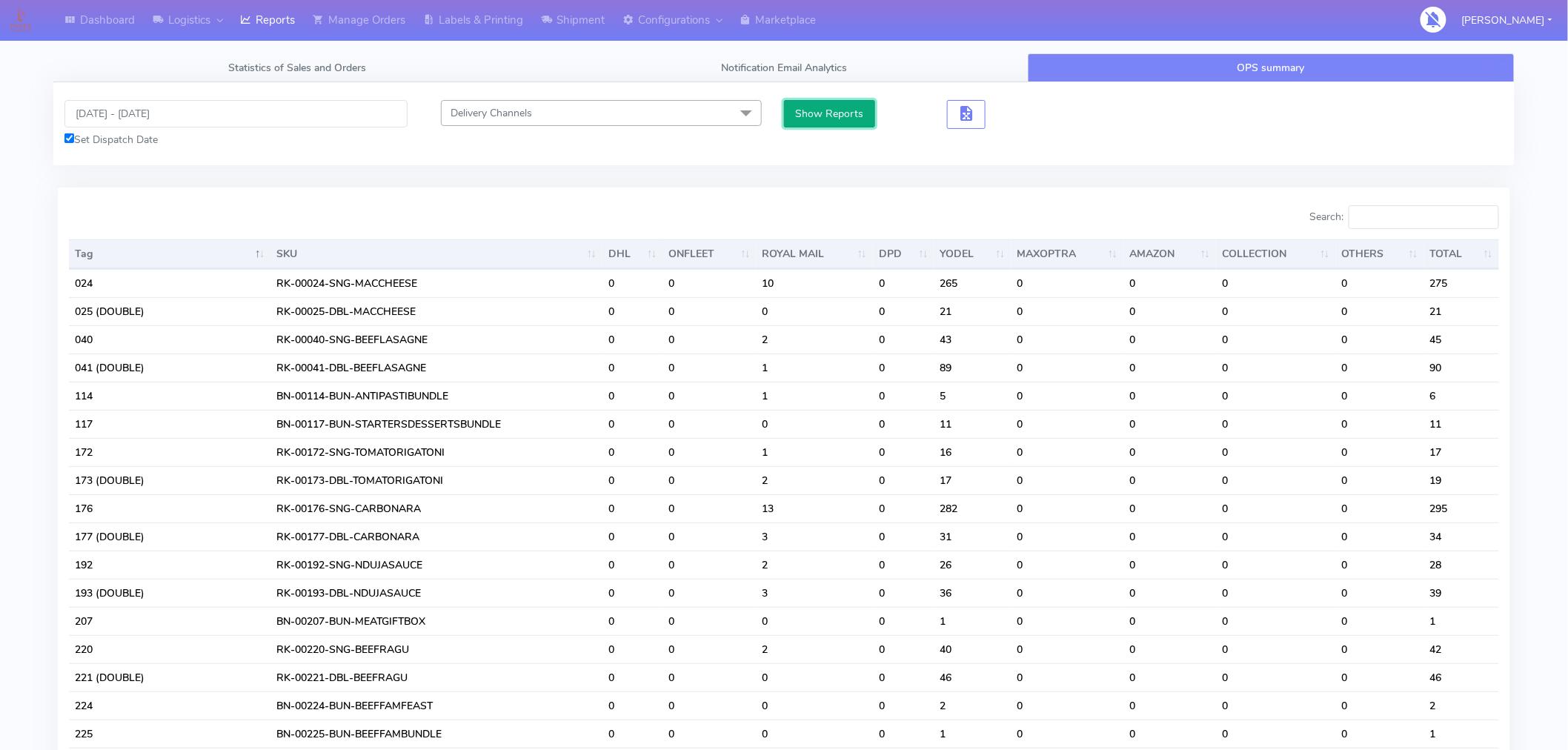
click at [818, 112] on button "Show Reports" at bounding box center [829, 113] width 91 height 28
click at [698, 115] on span "Delivery Channels" at bounding box center [602, 112] width 321 height 26
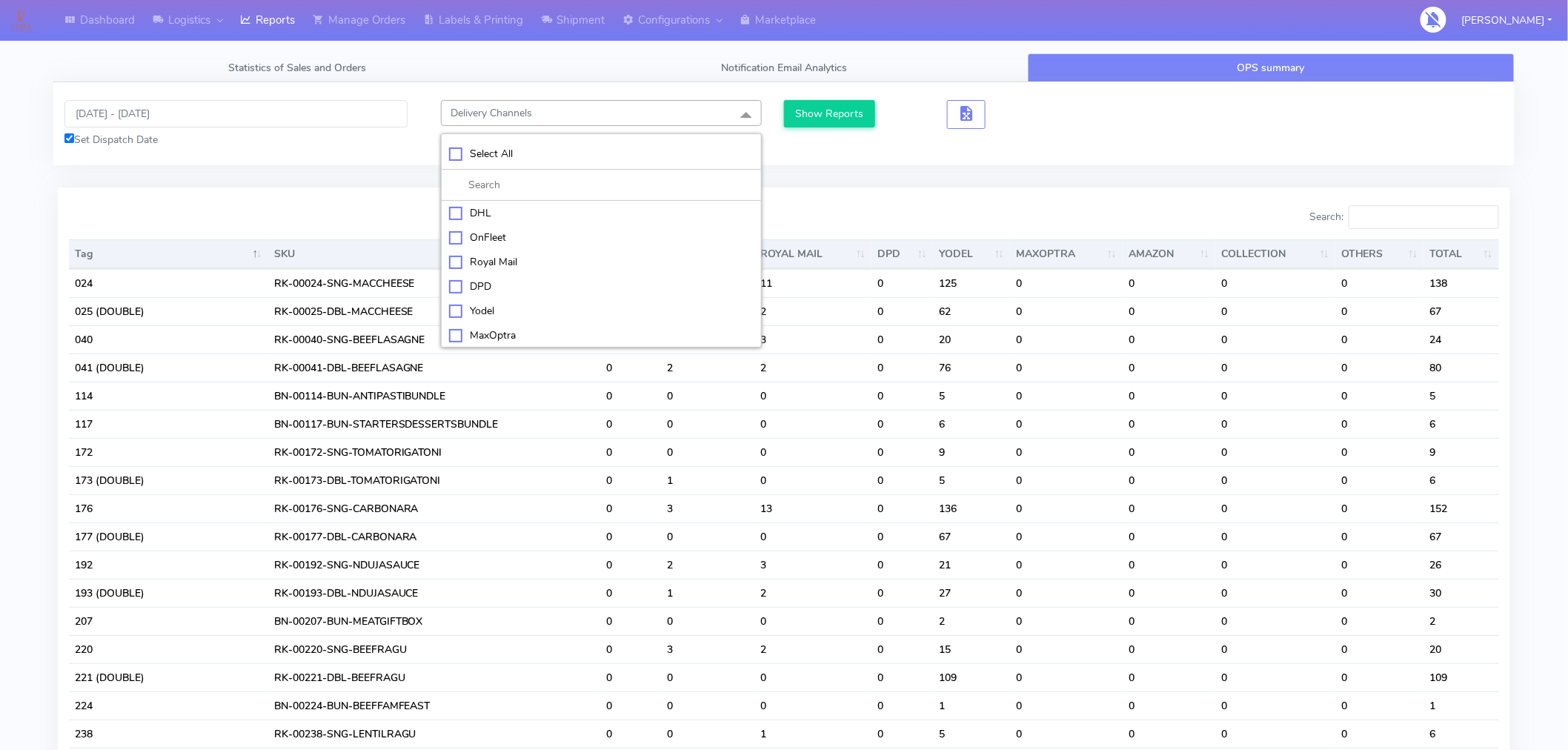
click at [818, 160] on div "10/09/2025 - 10/09/2025 Set Dispatch Date Delivery Channels Select All DHL OnFl…" at bounding box center [784, 123] width 1461 height 83
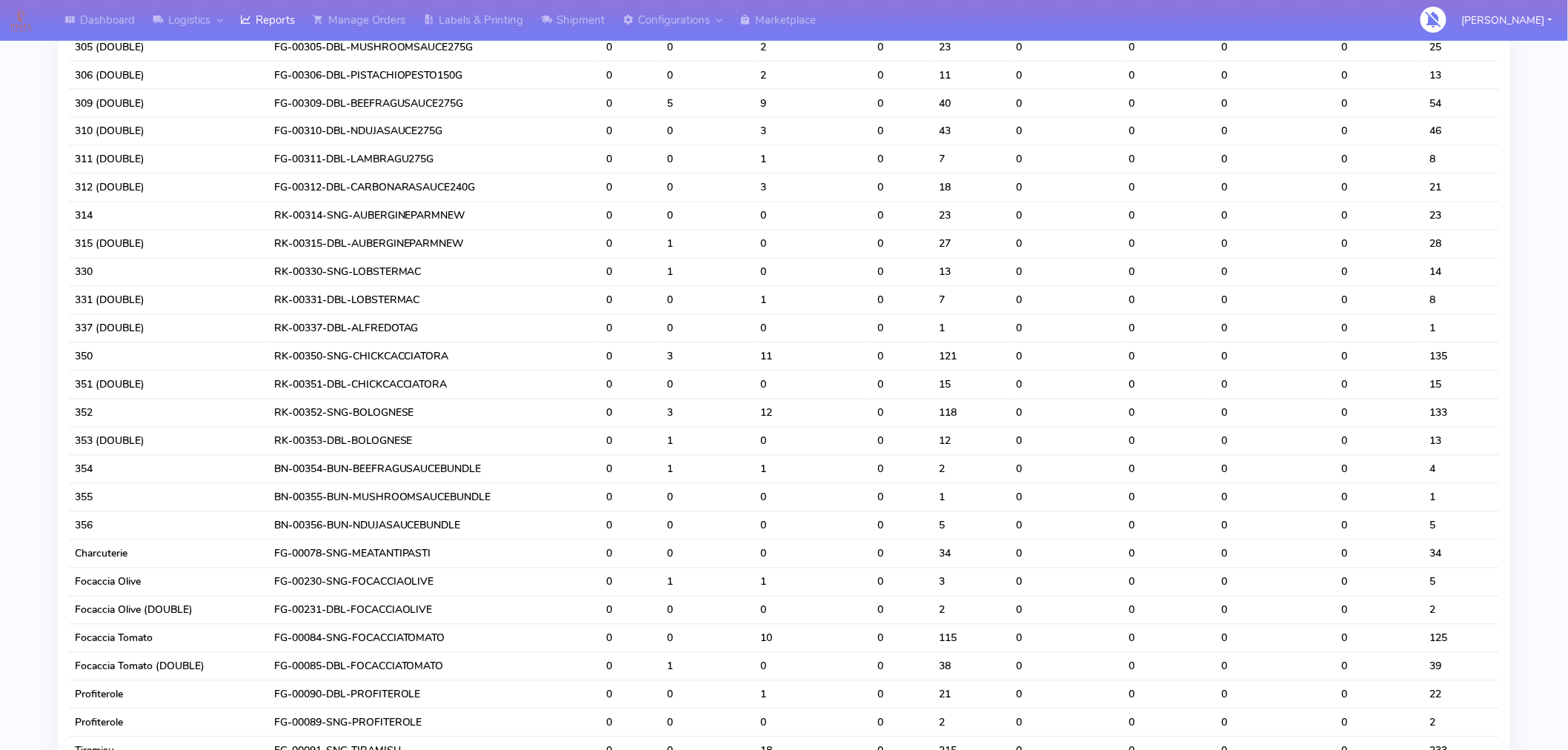
scroll to position [1261, 0]
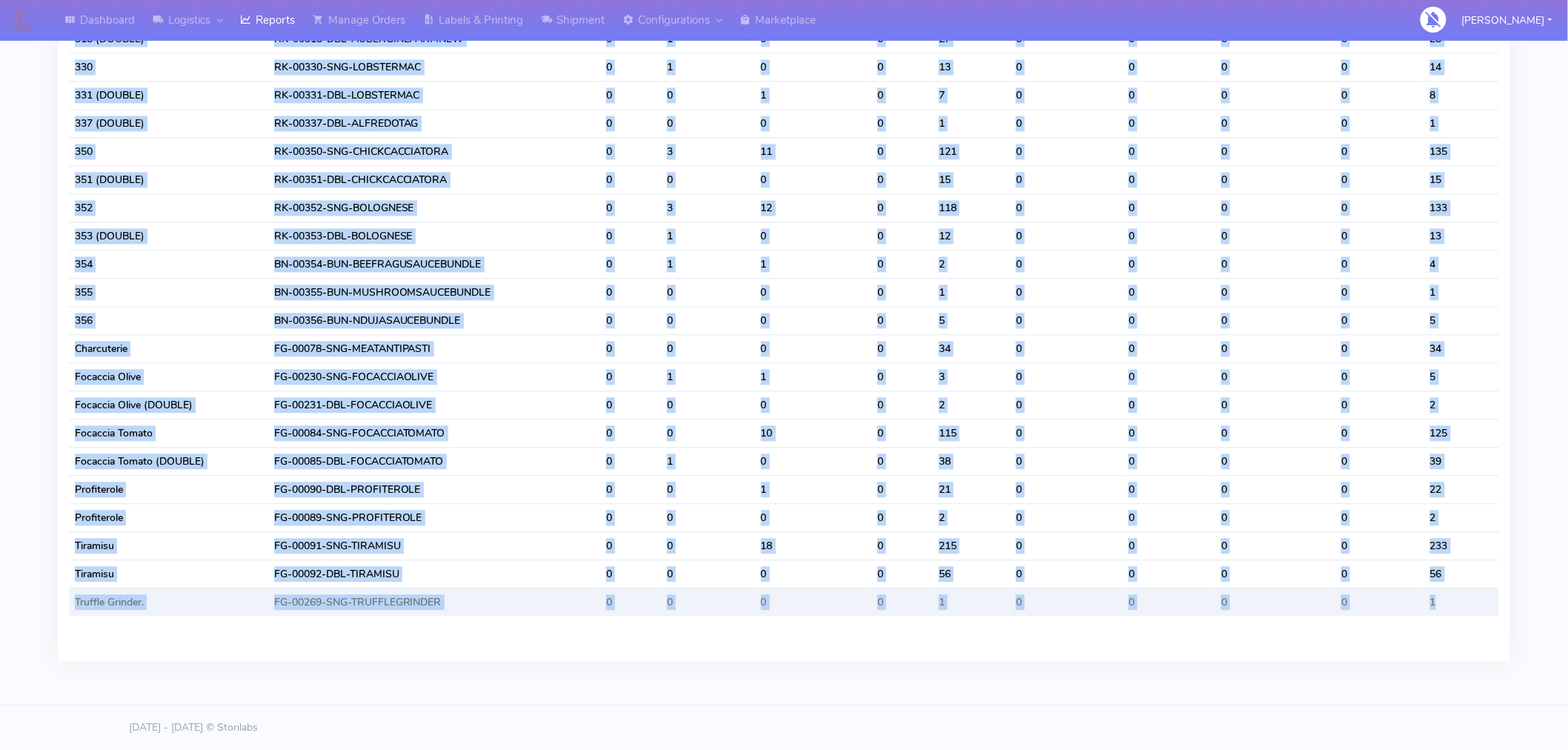
drag, startPoint x: 63, startPoint y: 229, endPoint x: 1498, endPoint y: 599, distance: 1481.9
copy div "Search: Tag SKU DHL ONFLEET ROYAL MAIL DPD YODEL MAXOPTRA AMAZON COLLECTION OTH…"
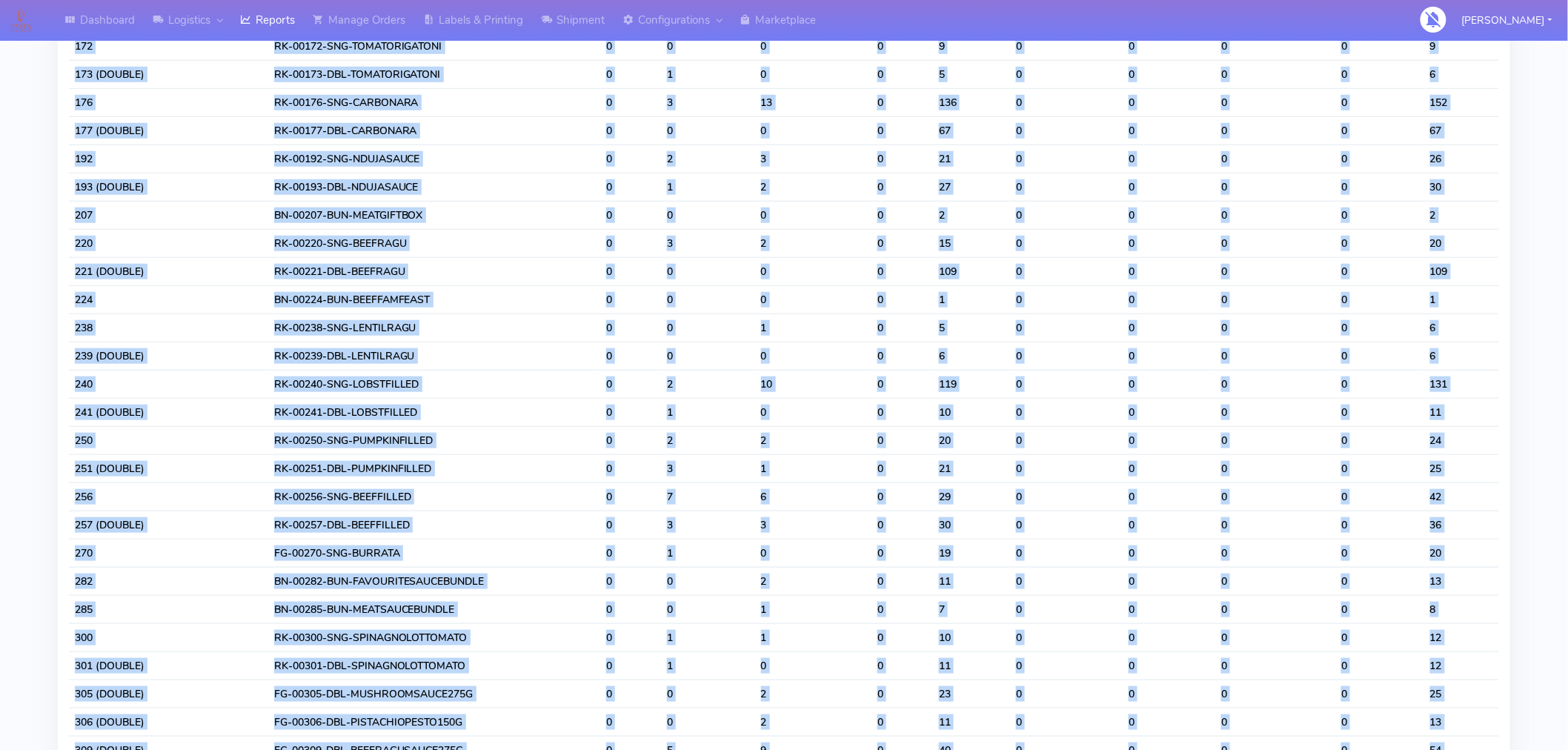
scroll to position [0, 0]
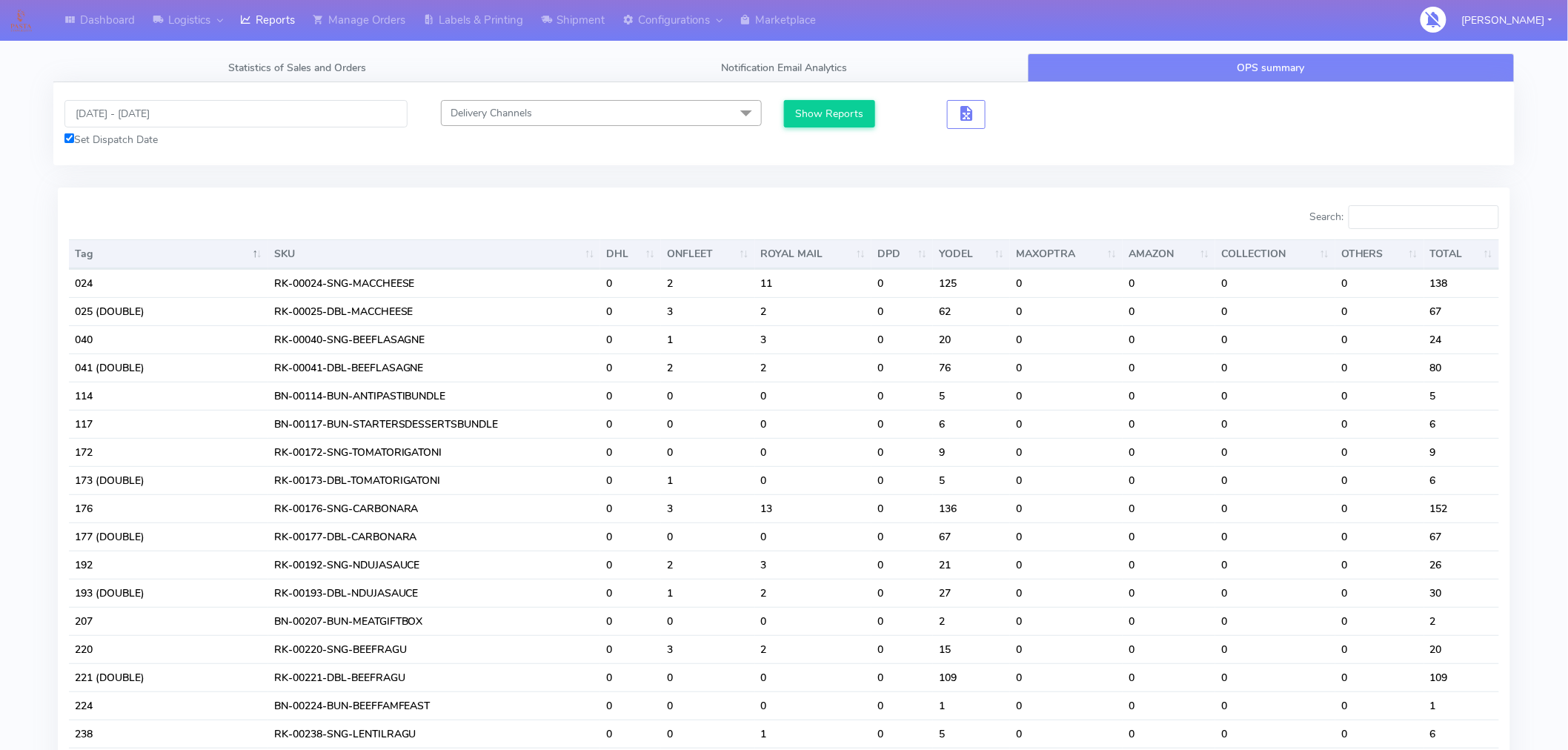
click at [441, 159] on div "10/09/2025 - 10/09/2025 Set Dispatch Date Delivery Channels Select All DHL OnFl…" at bounding box center [784, 123] width 1461 height 83
click at [179, 122] on input "10/09/2025 - 10/09/2025" at bounding box center [236, 113] width 343 height 28
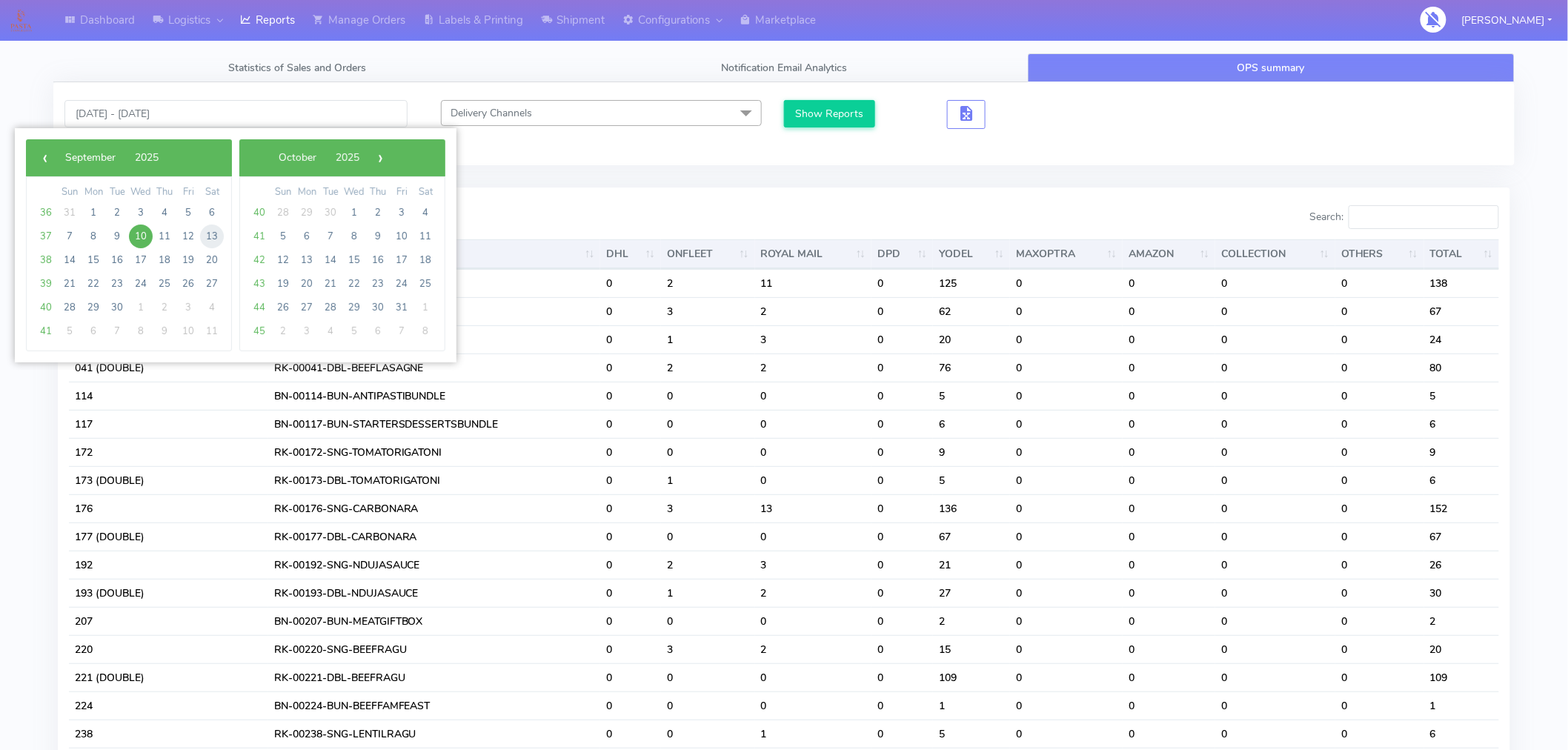
click at [215, 239] on span "13" at bounding box center [212, 237] width 24 height 24
click at [143, 234] on span "10" at bounding box center [141, 237] width 24 height 24
click at [189, 234] on span "12" at bounding box center [188, 237] width 24 height 24
type input "10/09/2025 - 12/09/2025"
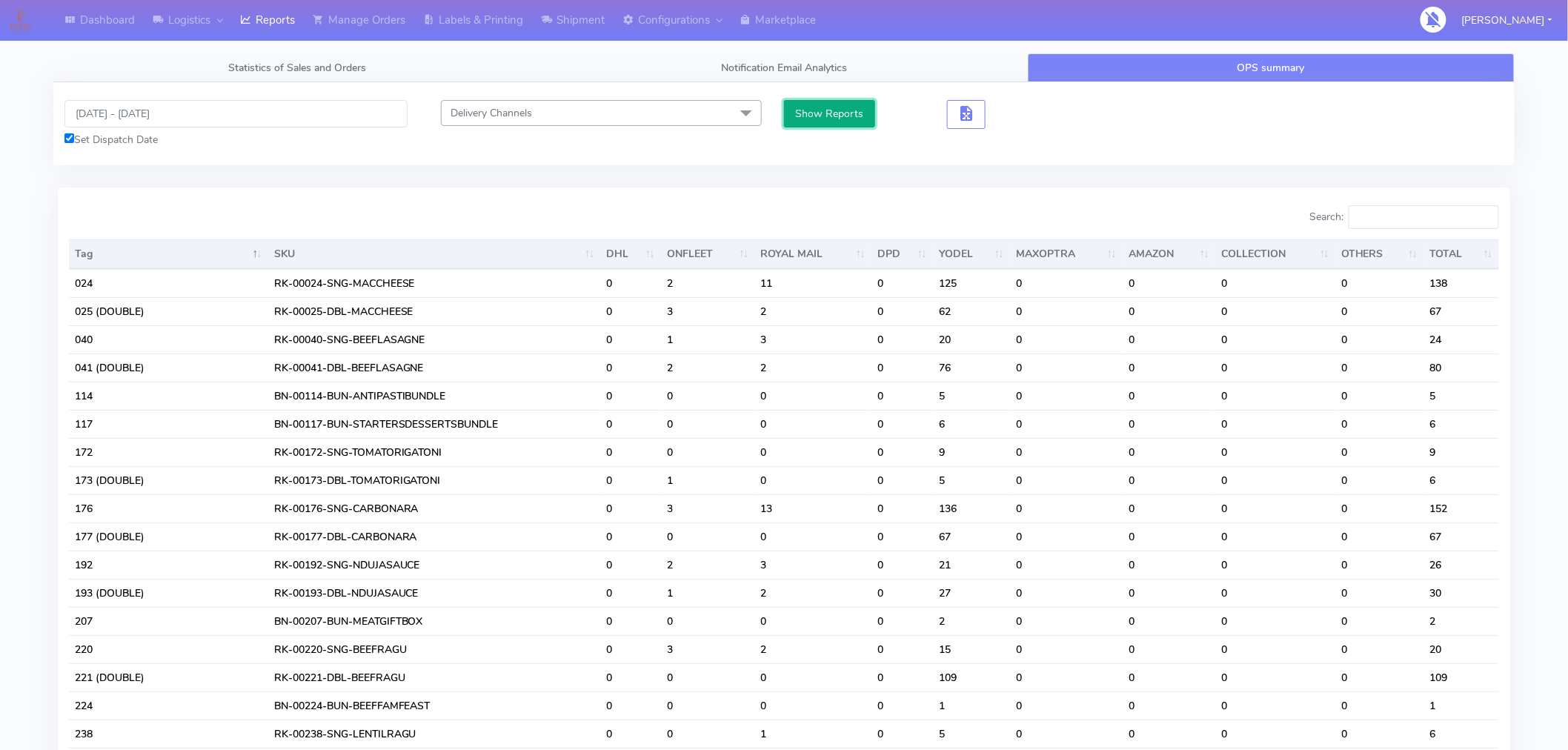
click at [814, 119] on button "Show Reports" at bounding box center [829, 113] width 91 height 28
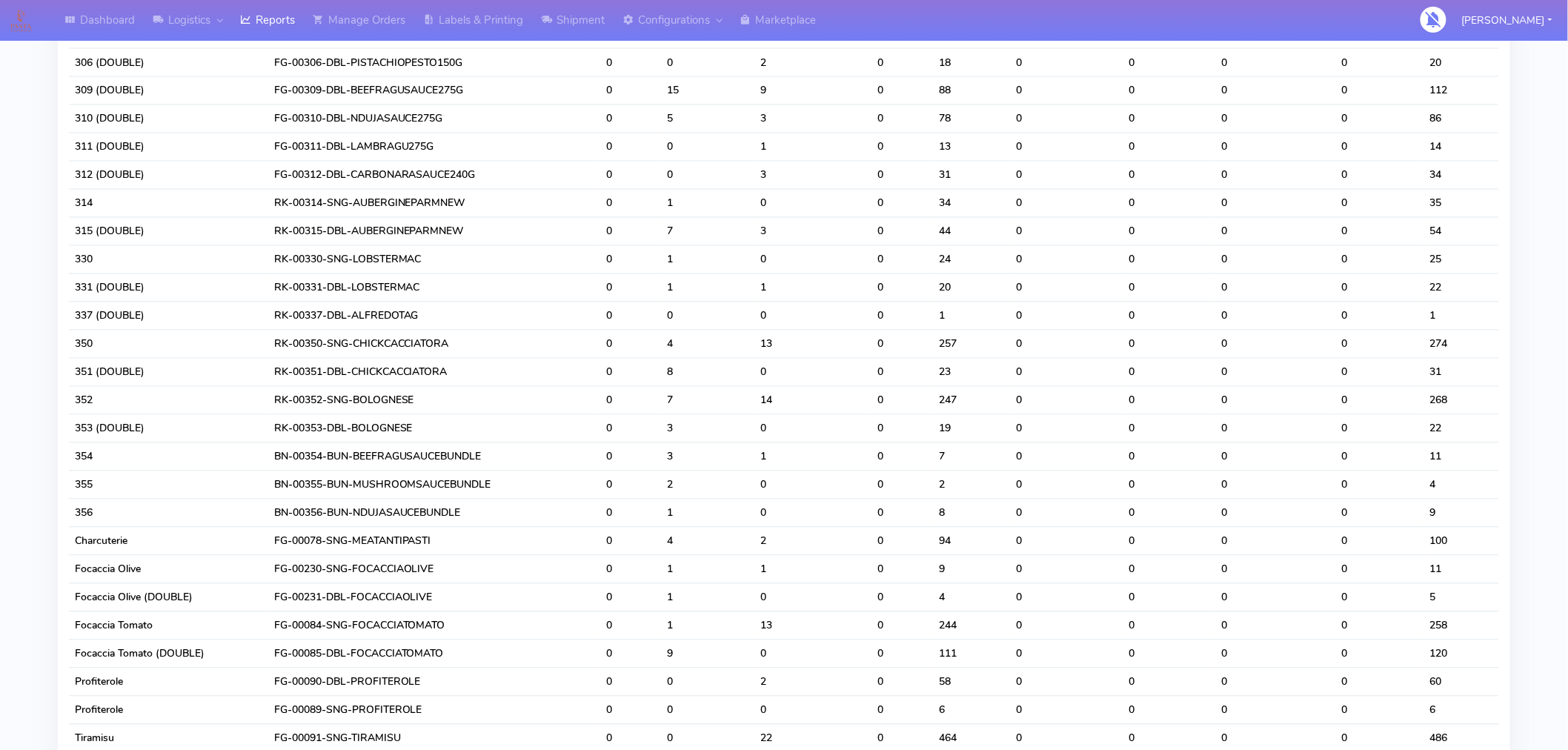
scroll to position [1289, 0]
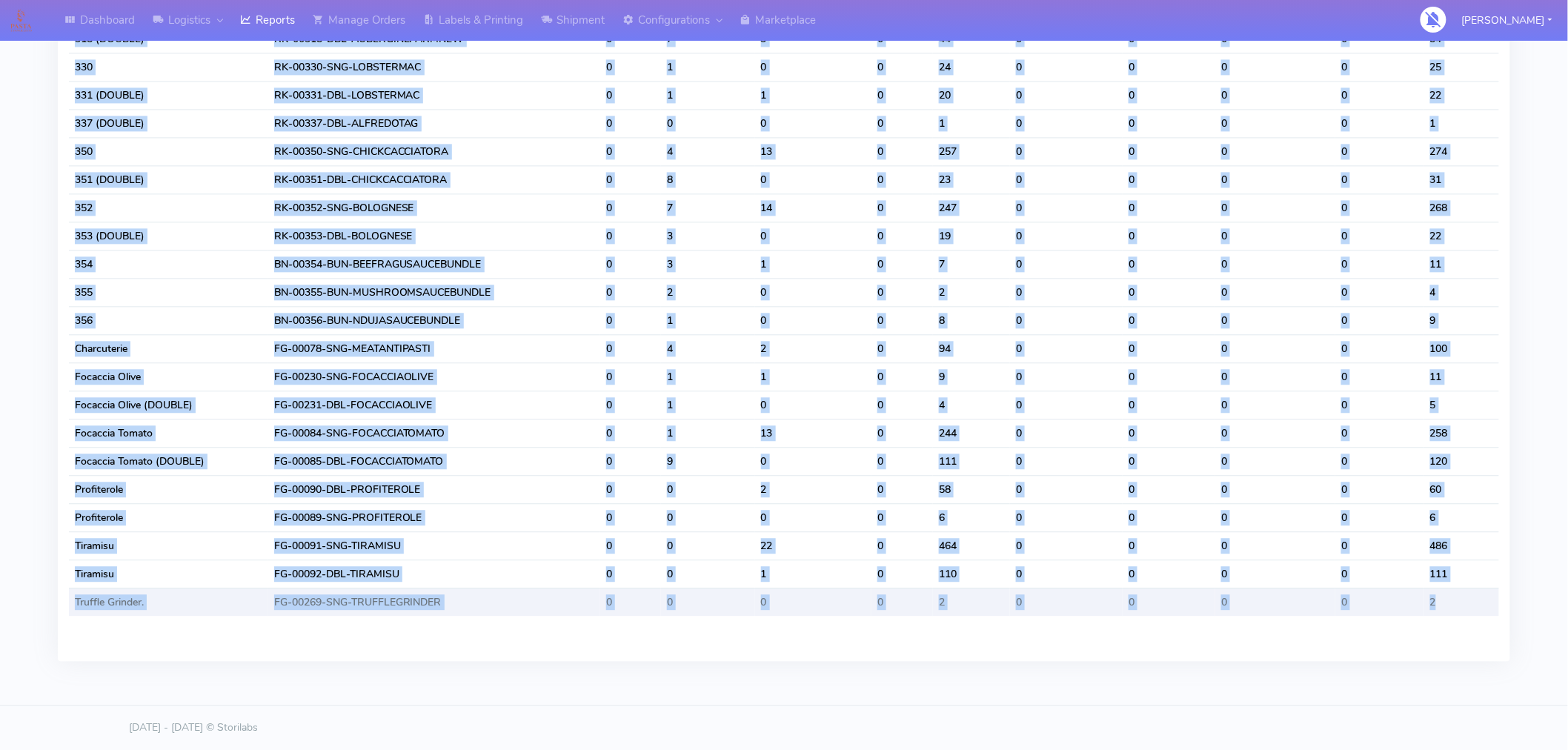
drag, startPoint x: 61, startPoint y: 247, endPoint x: 1488, endPoint y: 611, distance: 1472.7
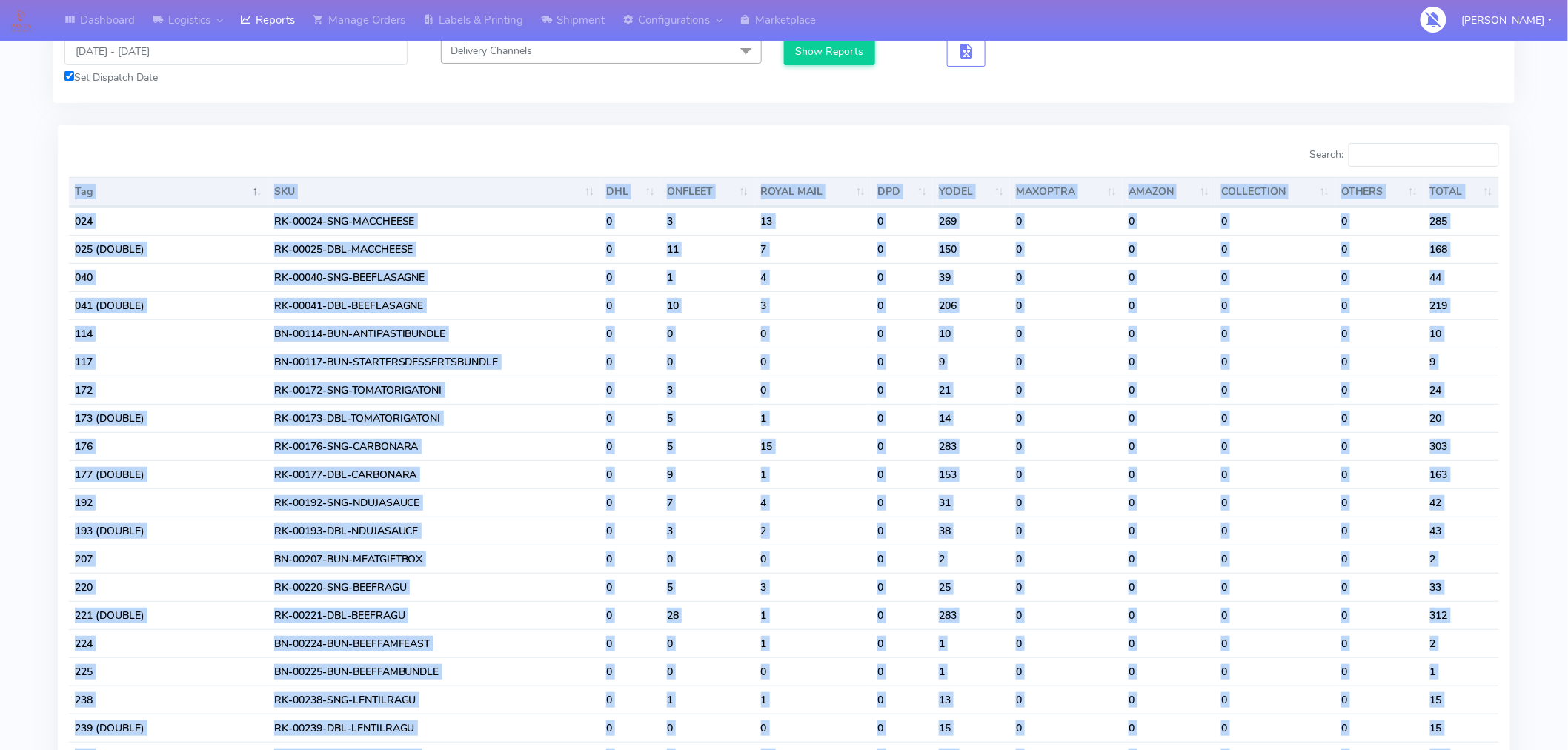
scroll to position [0, 0]
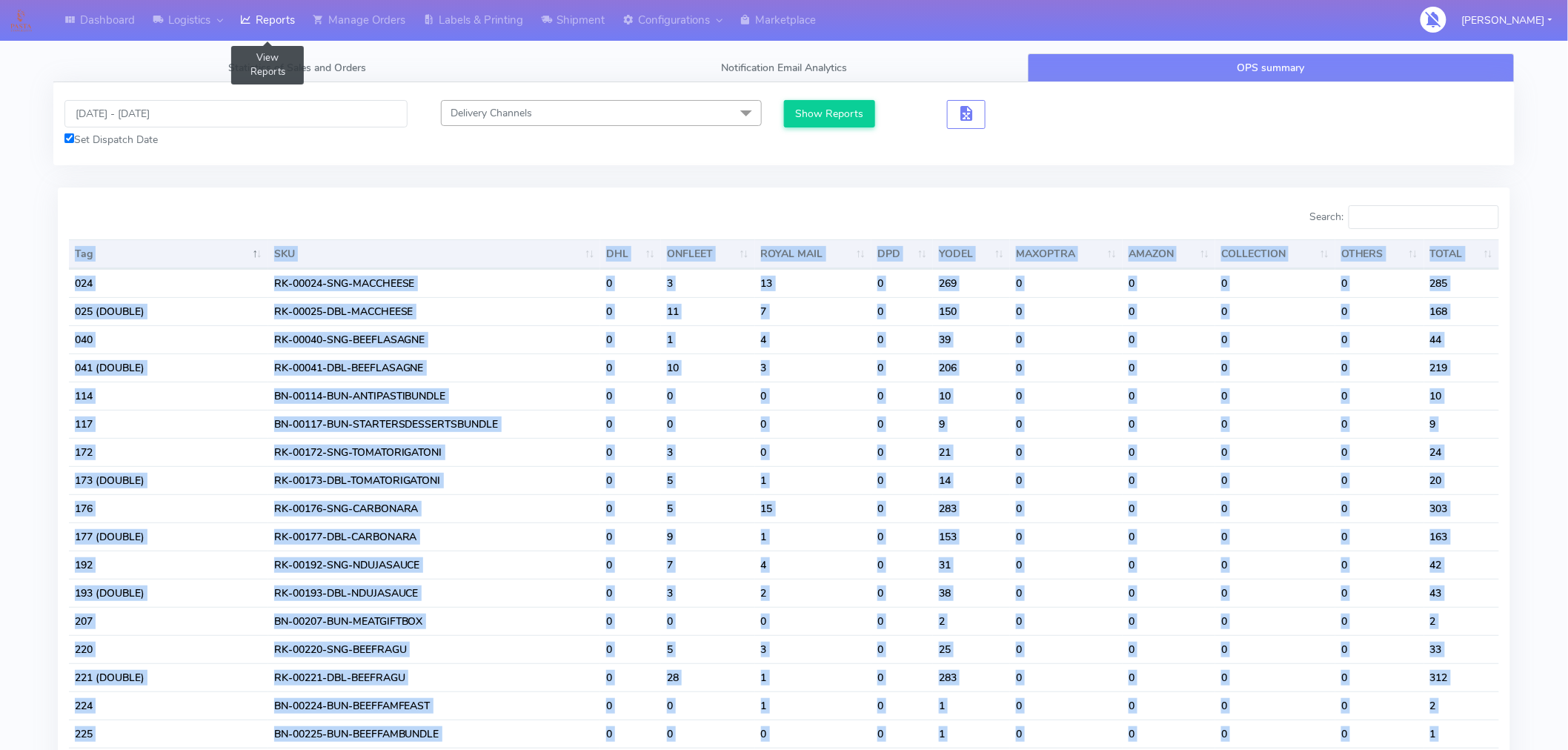
click at [276, 18] on link "Reports" at bounding box center [267, 21] width 73 height 41
click at [314, 73] on span "Statistics of Sales and Orders" at bounding box center [297, 68] width 138 height 14
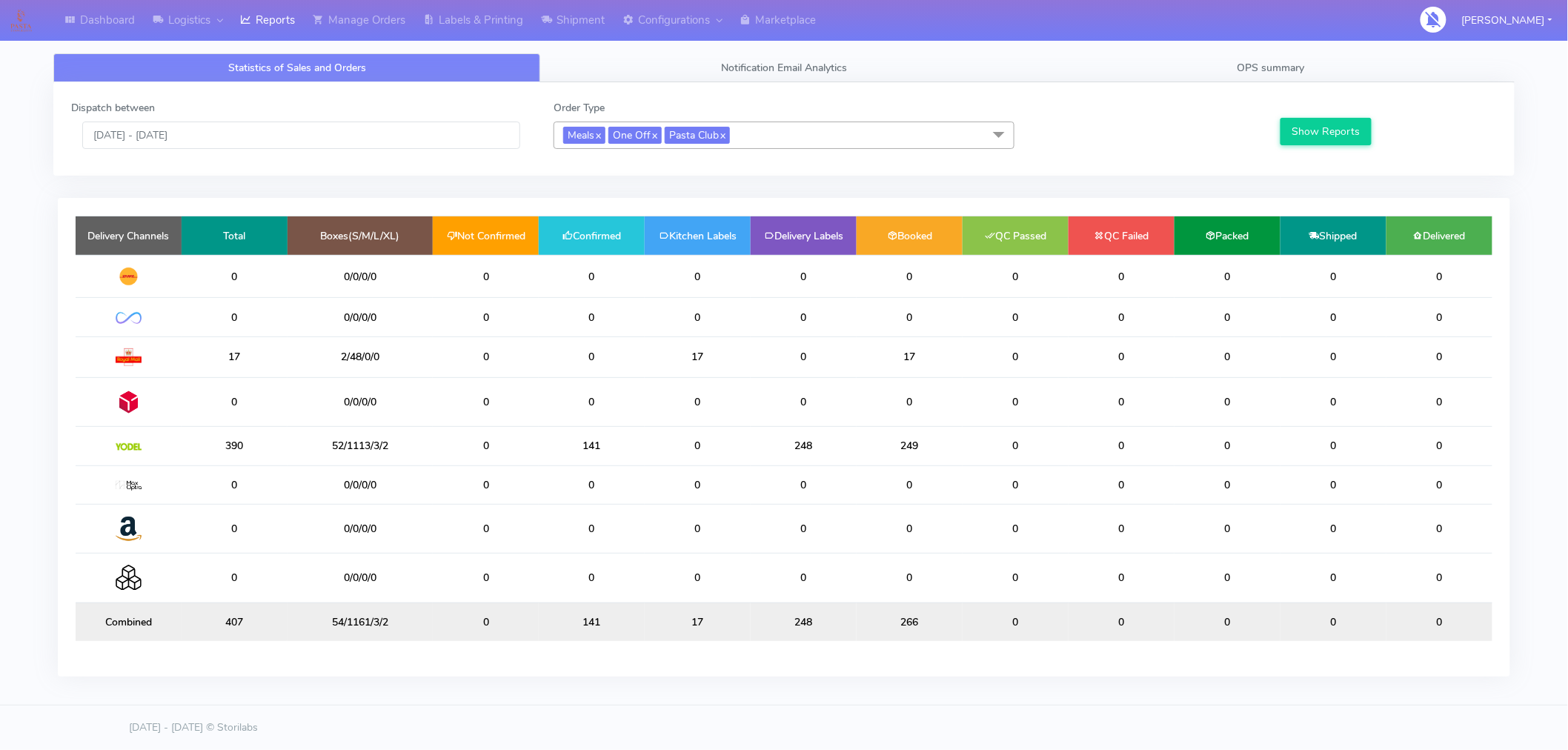
click at [9, 413] on div "Dashboard Logistics London Logistics Reports Manage Orders Labels & Printing Sh…" at bounding box center [784, 363] width 1568 height 672
click at [24, 193] on div "Dashboard Logistics London Logistics Reports Manage Orders Labels & Printing Sh…" at bounding box center [784, 363] width 1568 height 672
click at [763, 131] on span "Meals x One Off x Pasta Club x" at bounding box center [784, 135] width 460 height 28
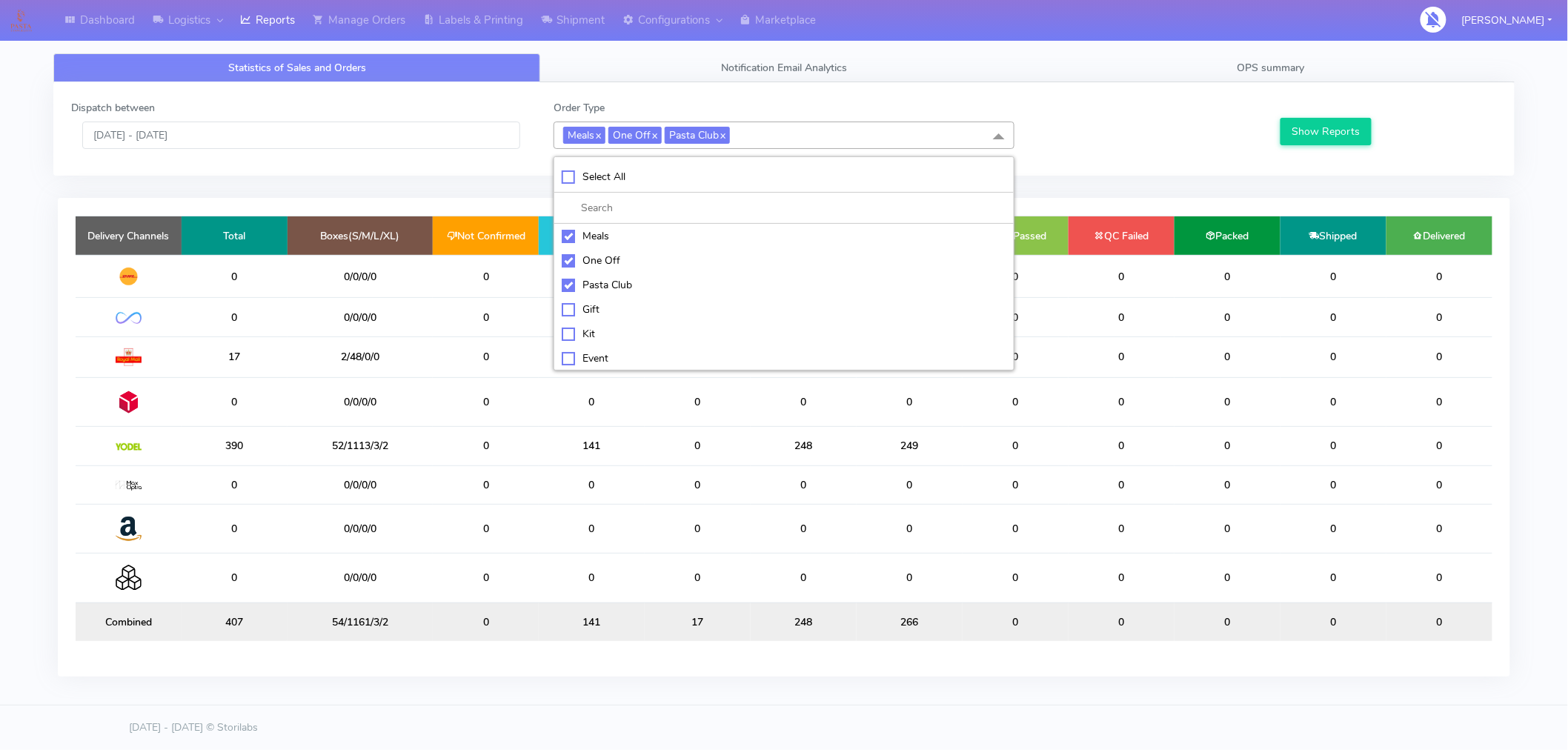
click at [591, 334] on div "Kit" at bounding box center [783, 334] width 444 height 16
checkbox input "true"
click at [609, 358] on li "ATAVI" at bounding box center [784, 358] width 459 height 25
checkbox input "true"
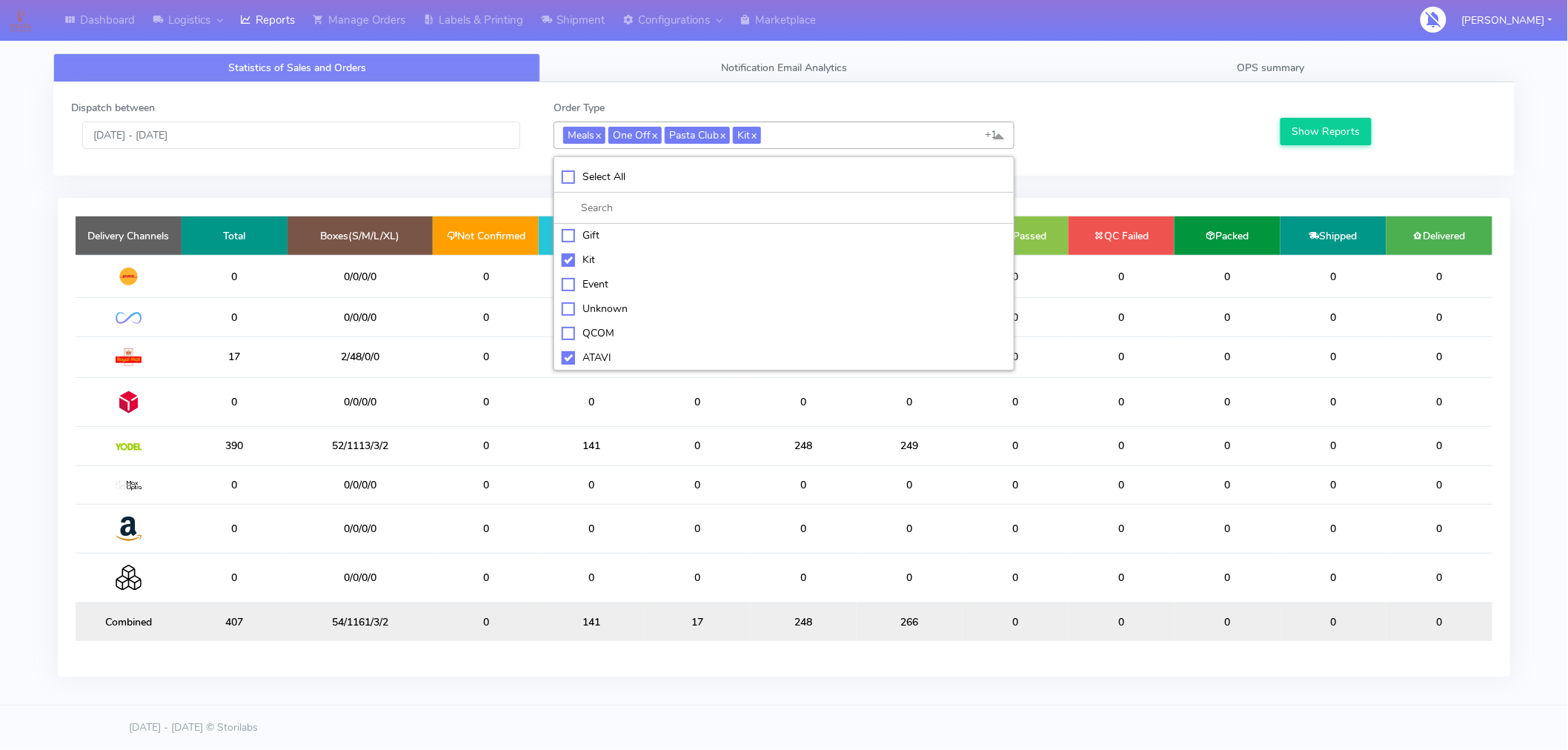
scroll to position [0, 0]
click at [1083, 131] on div at bounding box center [1146, 124] width 241 height 49
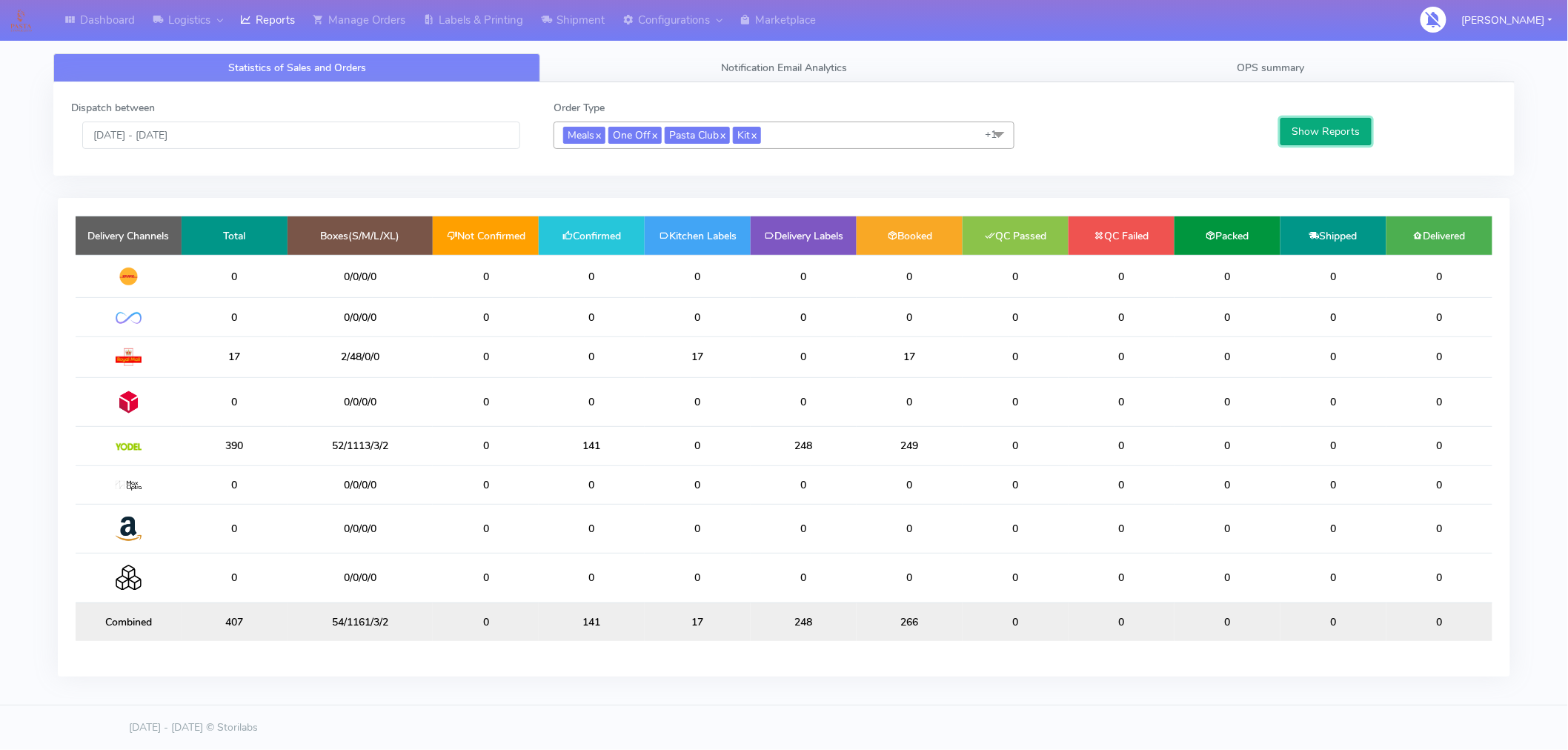
click at [1349, 118] on button "Show Reports" at bounding box center [1325, 131] width 91 height 28
